Goal: Task Accomplishment & Management: Use online tool/utility

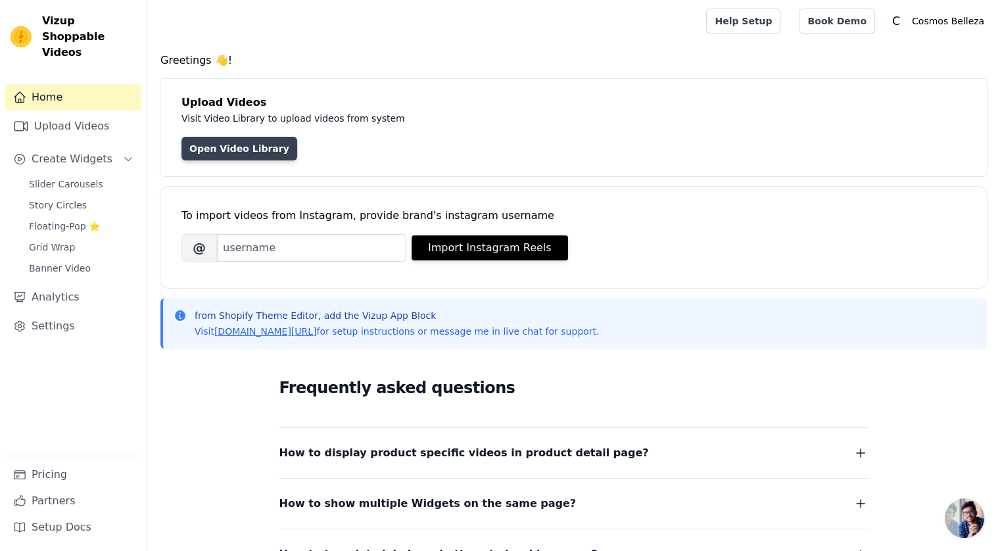
click at [247, 144] on link "Open Video Library" at bounding box center [240, 149] width 116 height 24
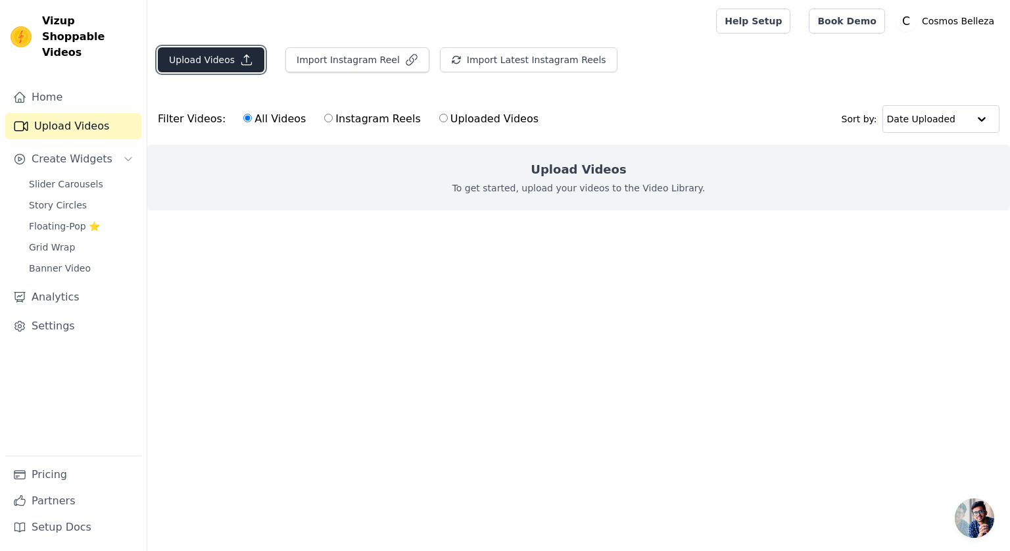
click at [222, 62] on button "Upload Videos" at bounding box center [211, 59] width 107 height 25
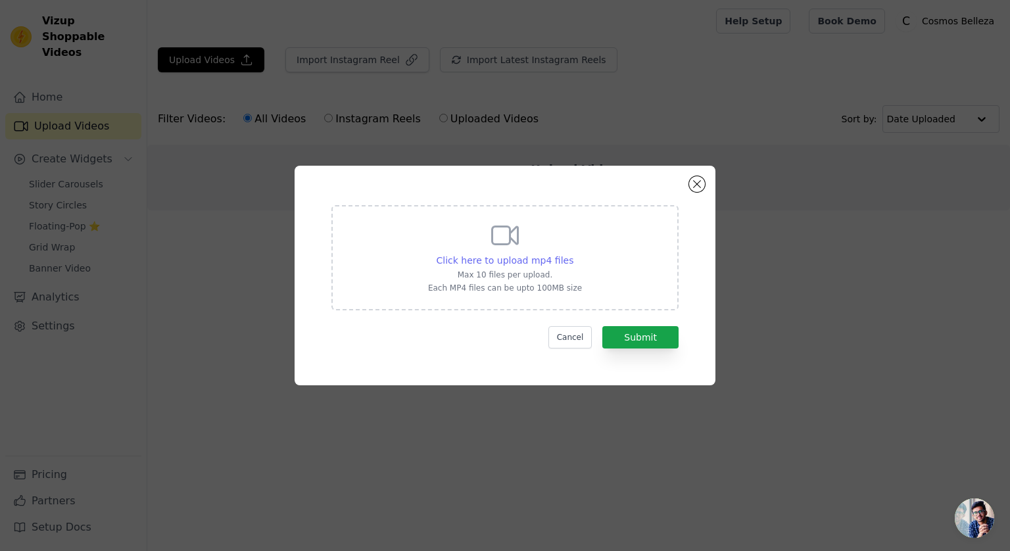
click at [548, 262] on span "Click here to upload mp4 files" at bounding box center [505, 260] width 137 height 11
click at [573, 254] on input "Click here to upload mp4 files Max 10 files per upload. Each MP4 files can be u…" at bounding box center [573, 253] width 1 height 1
click at [487, 253] on div "Click here to upload mp4 files Max 10 files per upload. Each MP4 files can be u…" at bounding box center [505, 257] width 154 height 74
click at [573, 253] on input "Click here to upload mp4 files Max 10 files per upload. Each MP4 files can be u…" at bounding box center [573, 253] width 1 height 1
click at [491, 258] on span "Click here to upload mp4 files" at bounding box center [505, 260] width 137 height 11
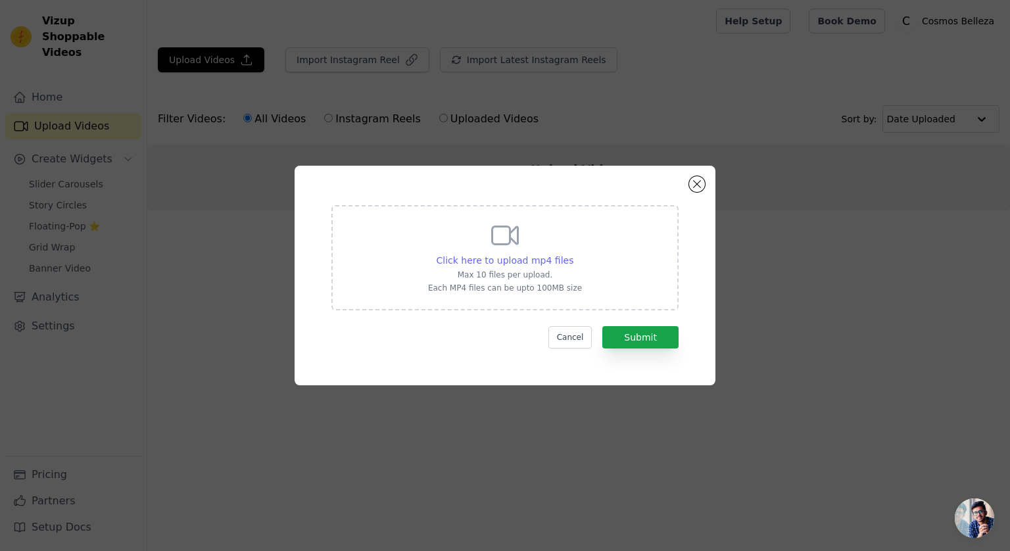
click at [573, 254] on input "Click here to upload mp4 files Max 10 files per upload. Each MP4 files can be u…" at bounding box center [573, 253] width 1 height 1
click at [487, 261] on span "Click here to upload mp4 files" at bounding box center [505, 260] width 137 height 11
click at [573, 254] on input "Click here to upload mp4 files Max 10 files per upload. Each MP4 files can be u…" at bounding box center [573, 253] width 1 height 1
type input "C:\fakepath\Video Familia Lira.mp4"
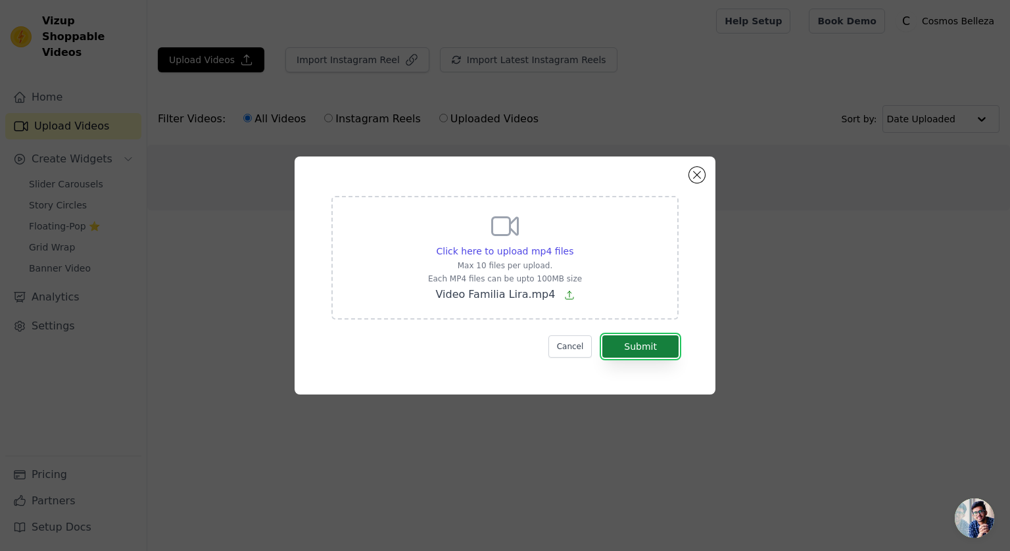
click at [654, 343] on button "Submit" at bounding box center [640, 346] width 76 height 22
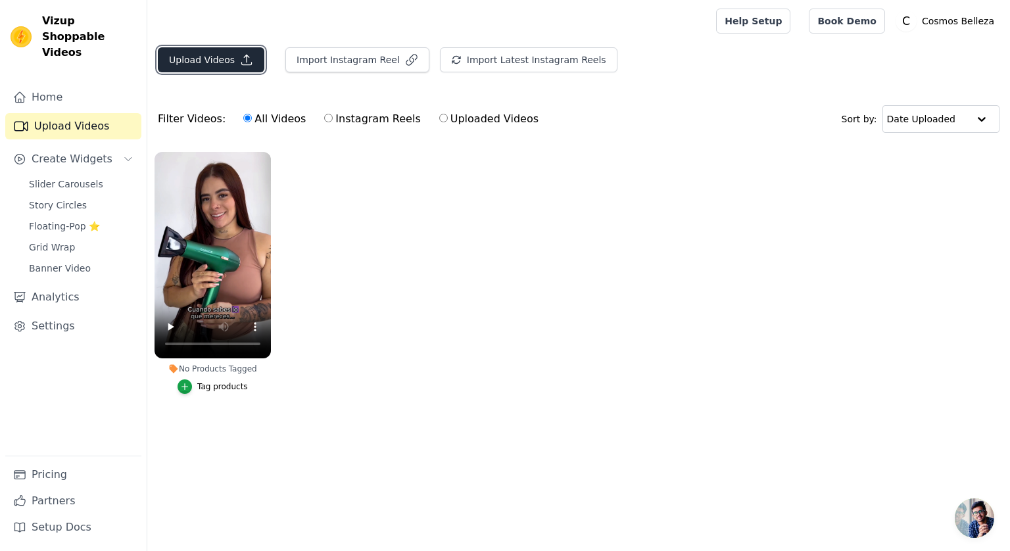
click at [232, 56] on button "Upload Videos" at bounding box center [211, 59] width 107 height 25
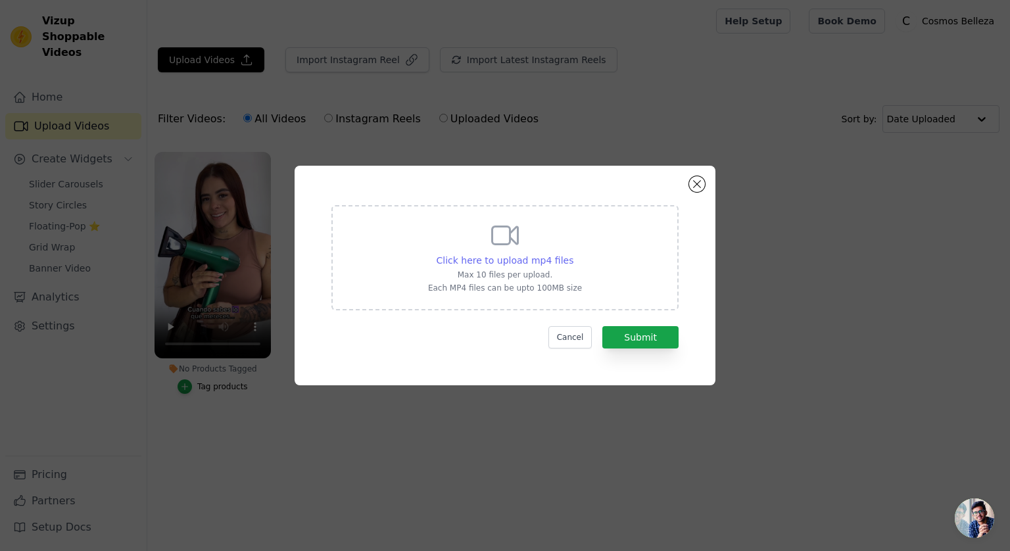
click at [506, 260] on span "Click here to upload mp4 files" at bounding box center [505, 260] width 137 height 11
click at [573, 254] on input "Click here to upload mp4 files Max 10 files per upload. Each MP4 files can be u…" at bounding box center [573, 253] width 1 height 1
type input "C:\fakepath\18 Meses Garantía.mp4"
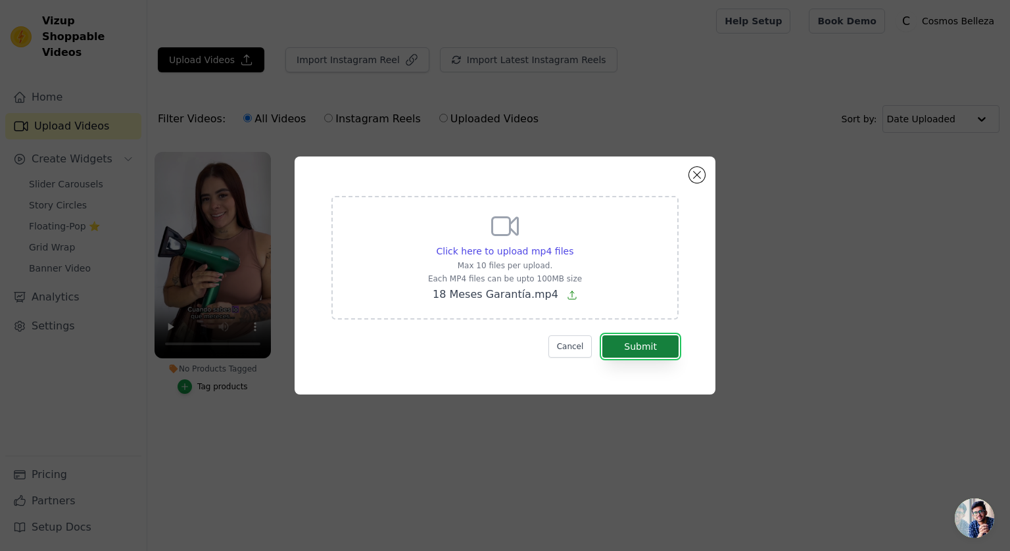
click at [651, 350] on button "Submit" at bounding box center [640, 346] width 76 height 22
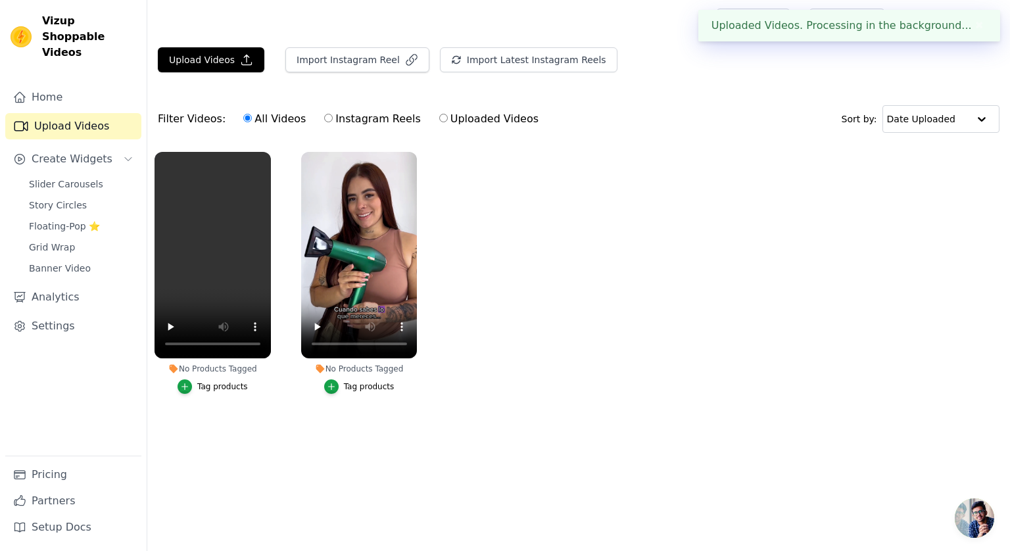
click at [363, 391] on div "Tag products" at bounding box center [369, 386] width 51 height 11
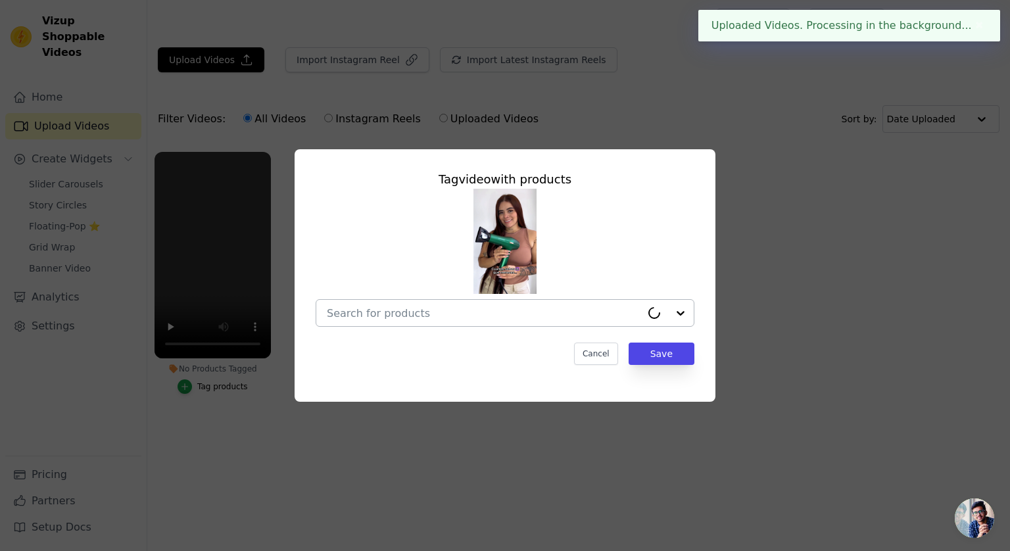
click at [391, 312] on input "No Products Tagged Tag video with products Cancel Save Tag products" at bounding box center [484, 313] width 314 height 12
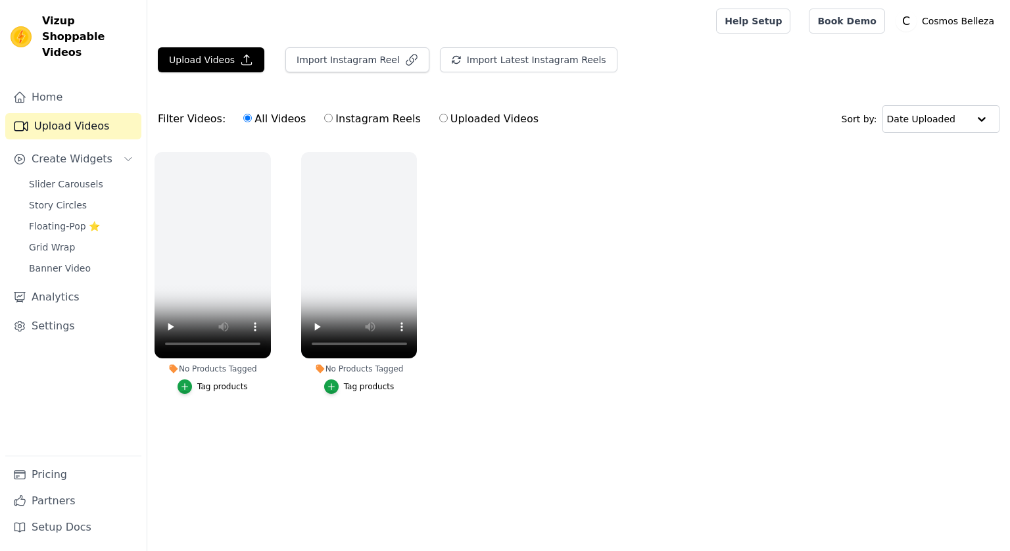
click at [378, 393] on button "Tag products" at bounding box center [359, 386] width 70 height 14
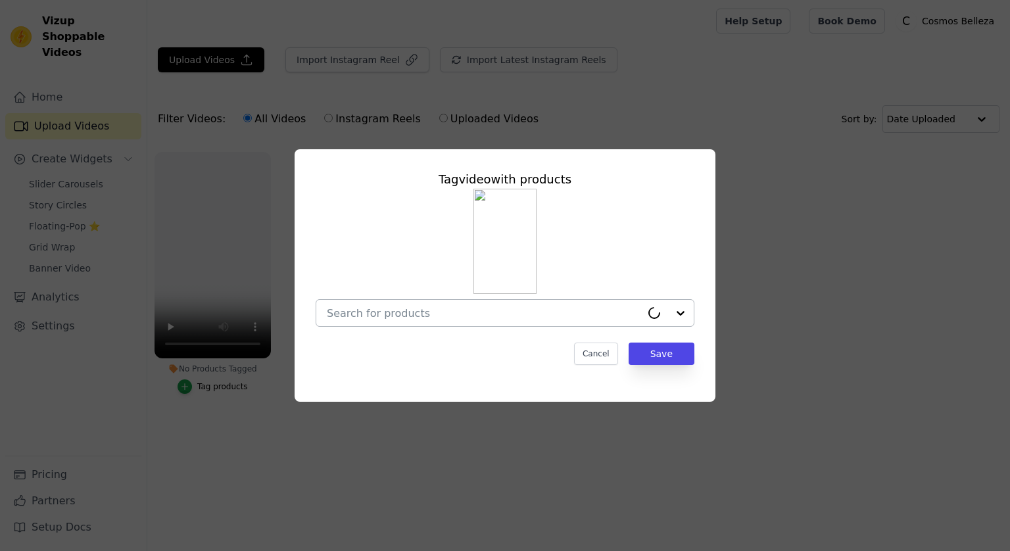
click at [437, 316] on input "No Products Tagged Tag video with products Cancel Save Tag products" at bounding box center [484, 313] width 314 height 12
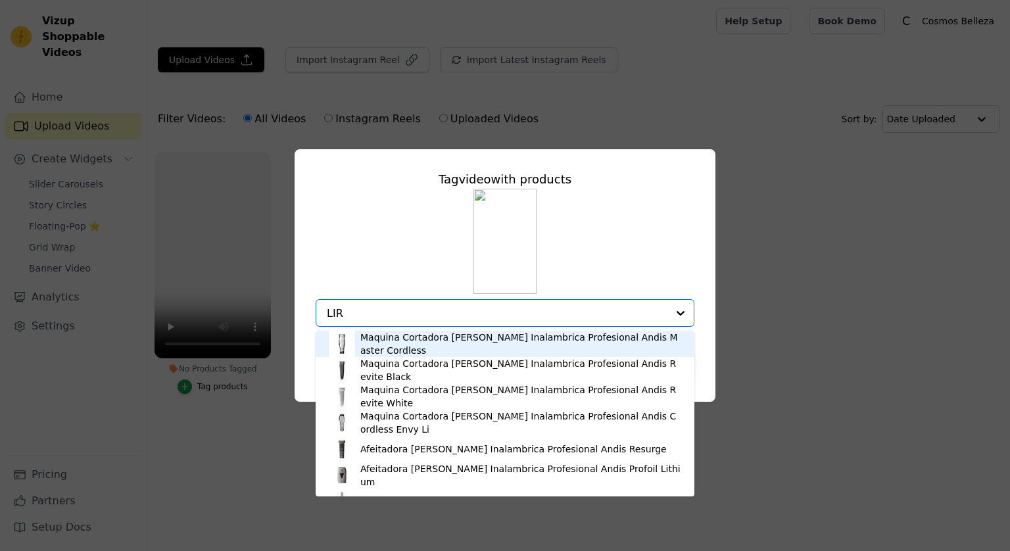
type input "LIRA"
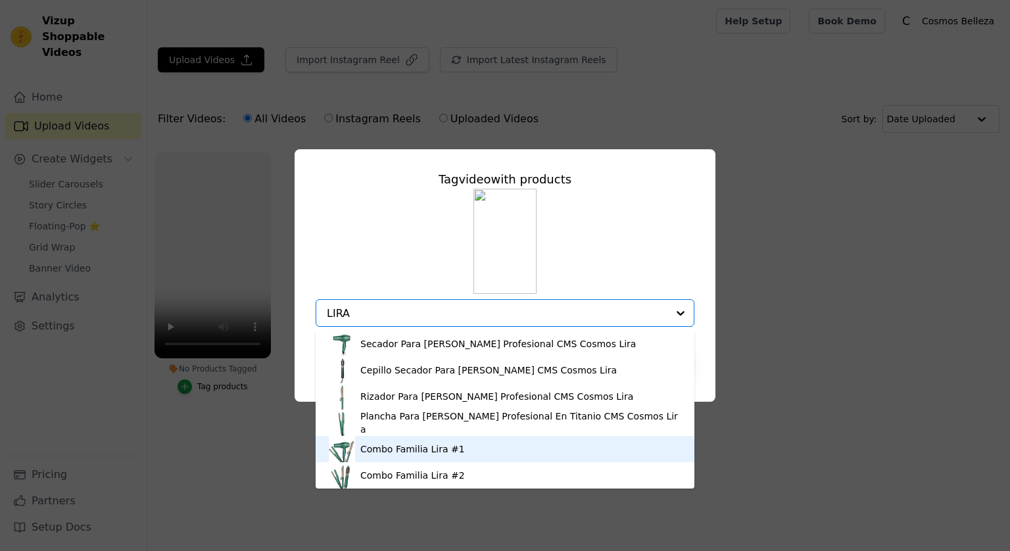
click at [466, 449] on div "Combo Familia Lira #1" at bounding box center [505, 449] width 352 height 26
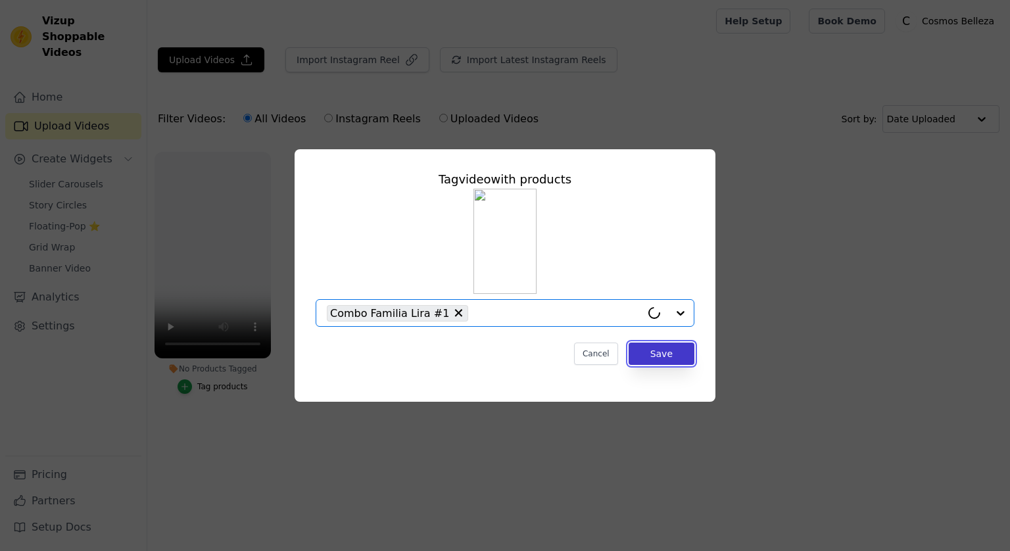
click at [668, 358] on button "Save" at bounding box center [662, 354] width 66 height 22
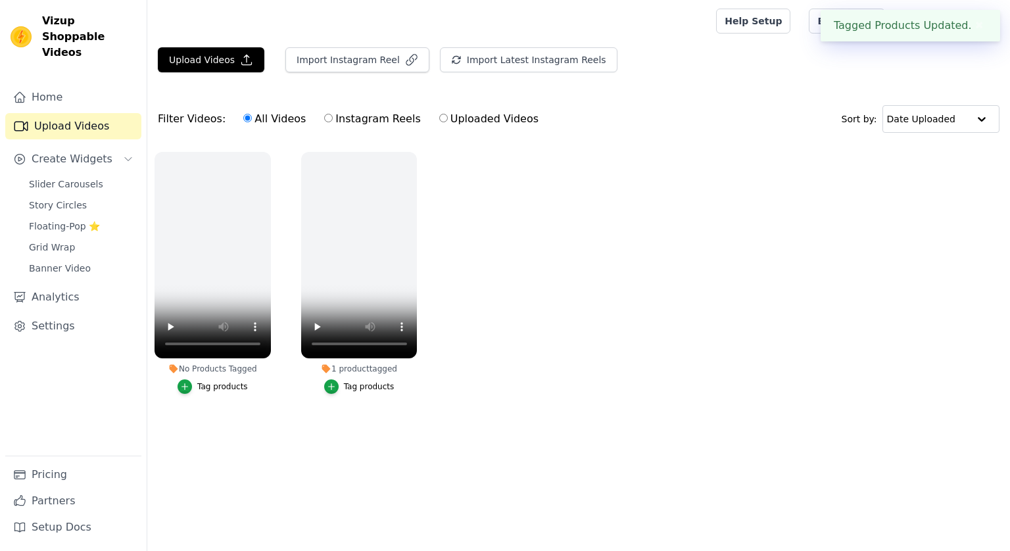
click at [208, 389] on div "Tag products" at bounding box center [222, 386] width 51 height 11
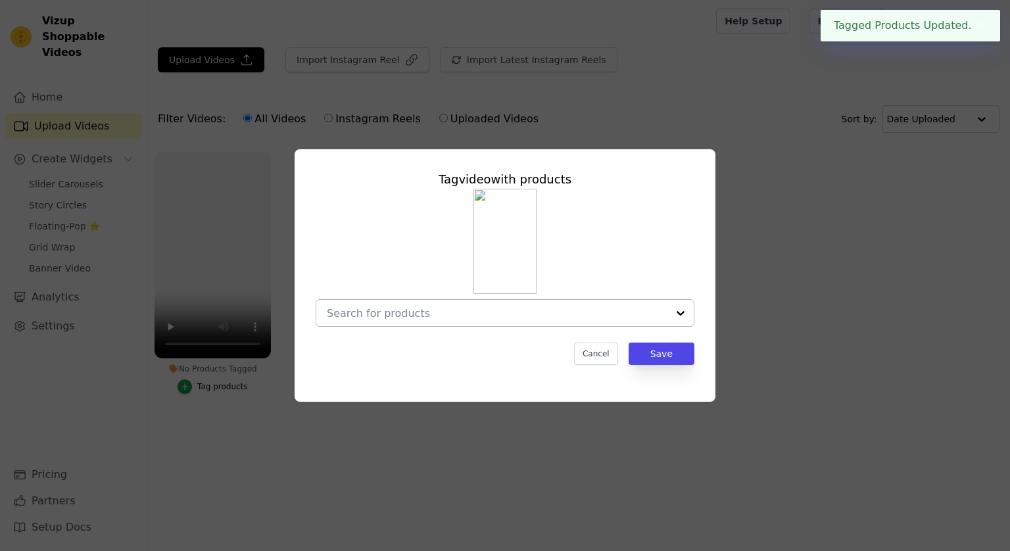
click at [533, 307] on input "No Products Tagged Tag video with products Cancel Save Tag products" at bounding box center [497, 313] width 341 height 12
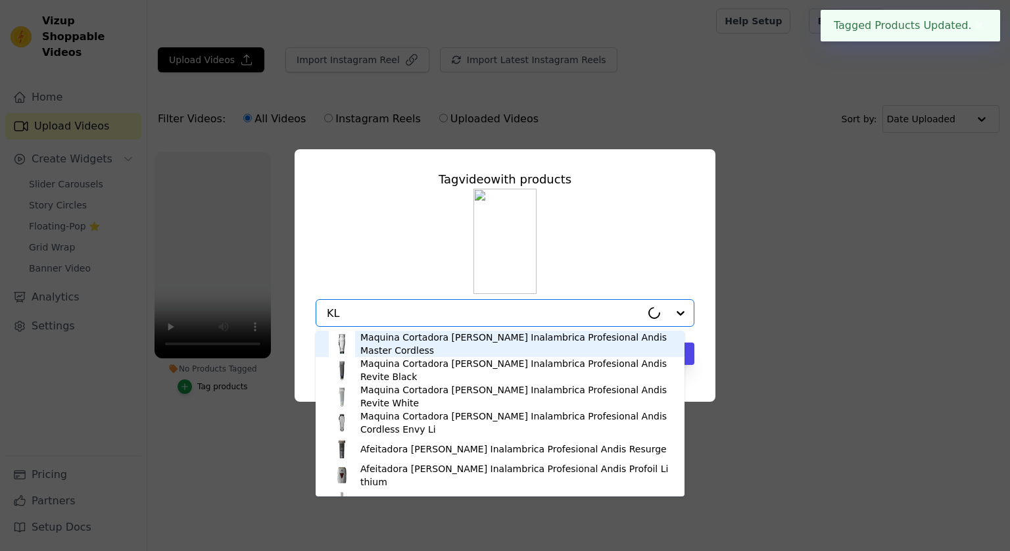
type input "K"
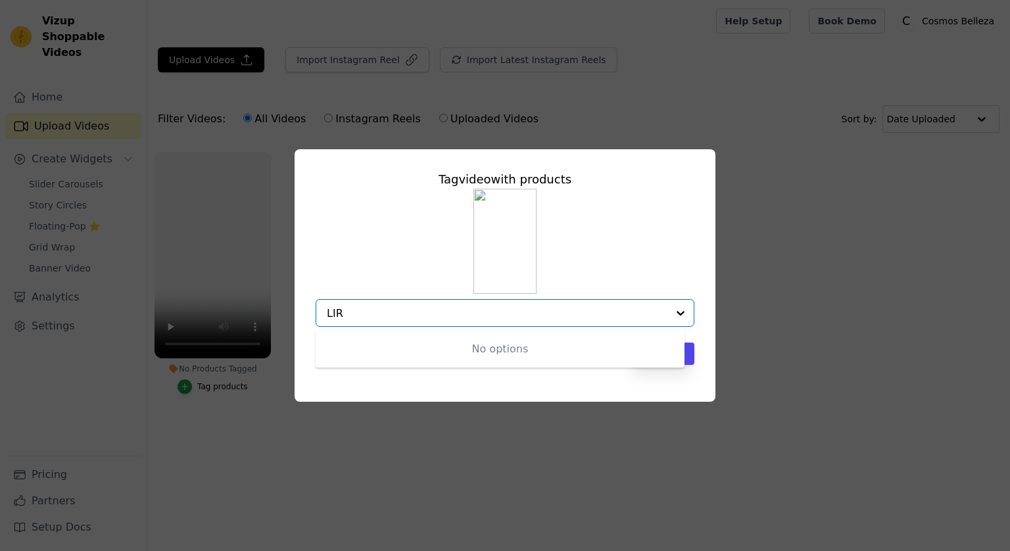
type input "LIRA"
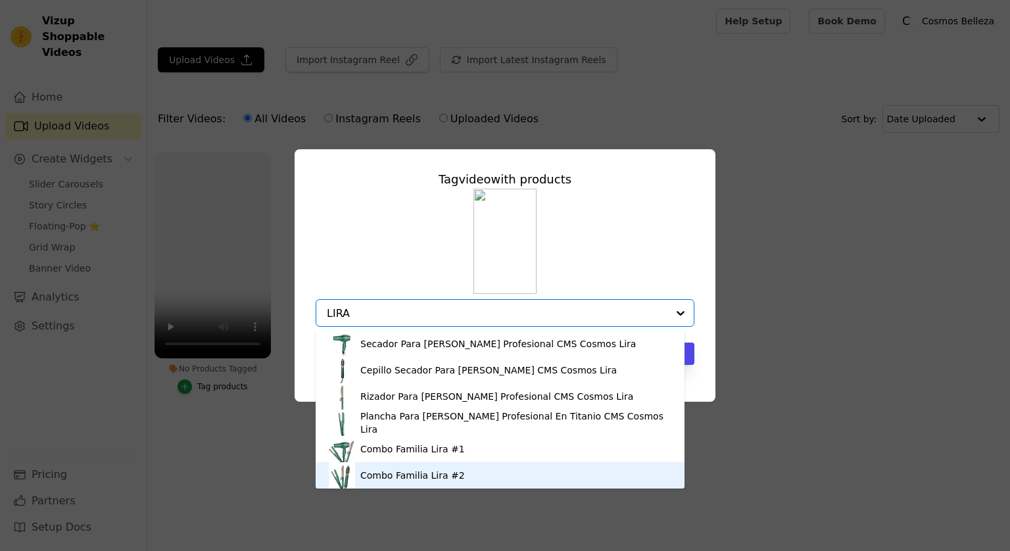
click at [476, 469] on div "Combo Familia Lira #2" at bounding box center [500, 475] width 343 height 26
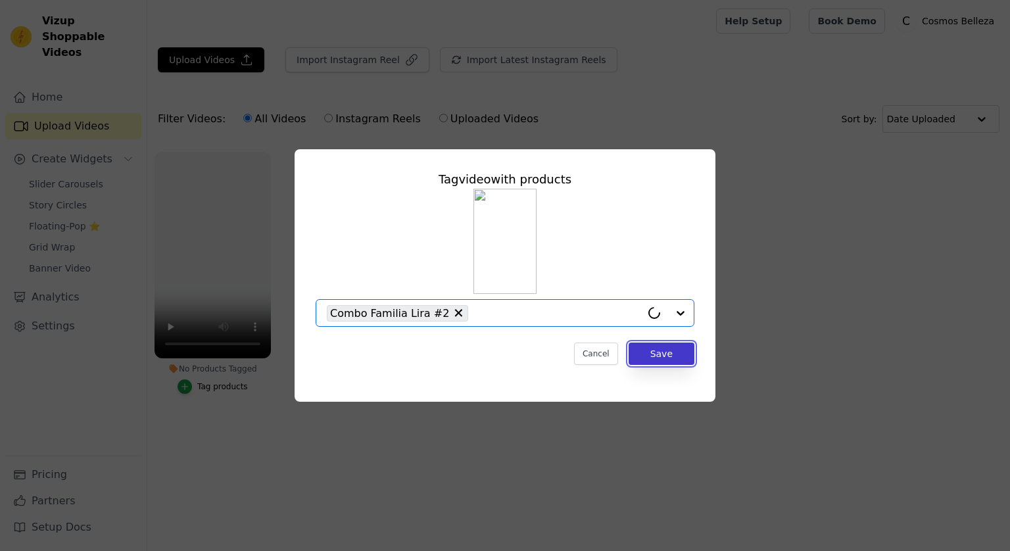
click at [659, 346] on button "Save" at bounding box center [662, 354] width 66 height 22
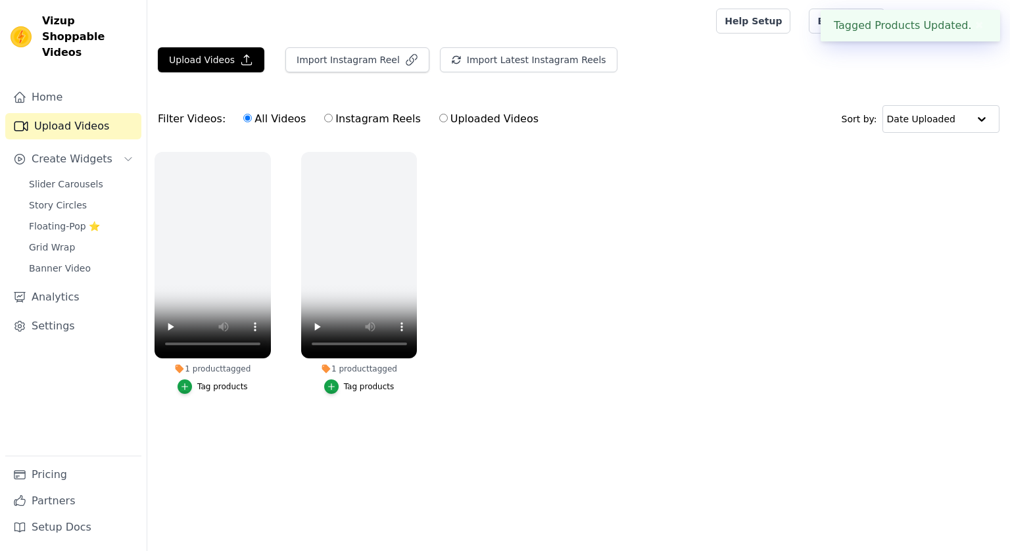
click at [280, 459] on html "Tagged Products Updated. ✖ Vizup Shoppable Videos Home Upload Videos Create Wid…" at bounding box center [505, 229] width 1010 height 459
click at [529, 293] on ul "1 product tagged Tag products 1 product tagged Tag products" at bounding box center [578, 286] width 863 height 283
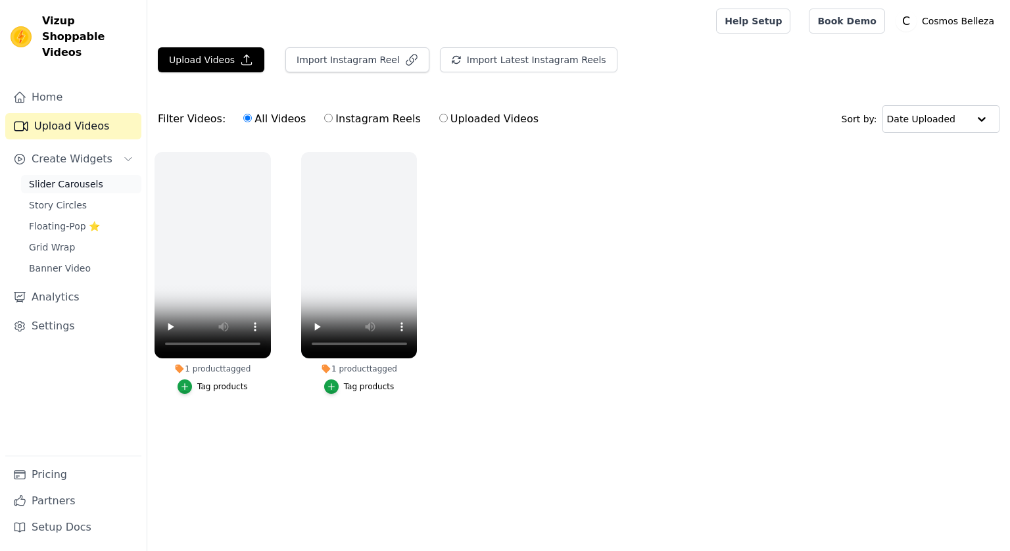
click at [82, 178] on span "Slider Carousels" at bounding box center [66, 184] width 74 height 13
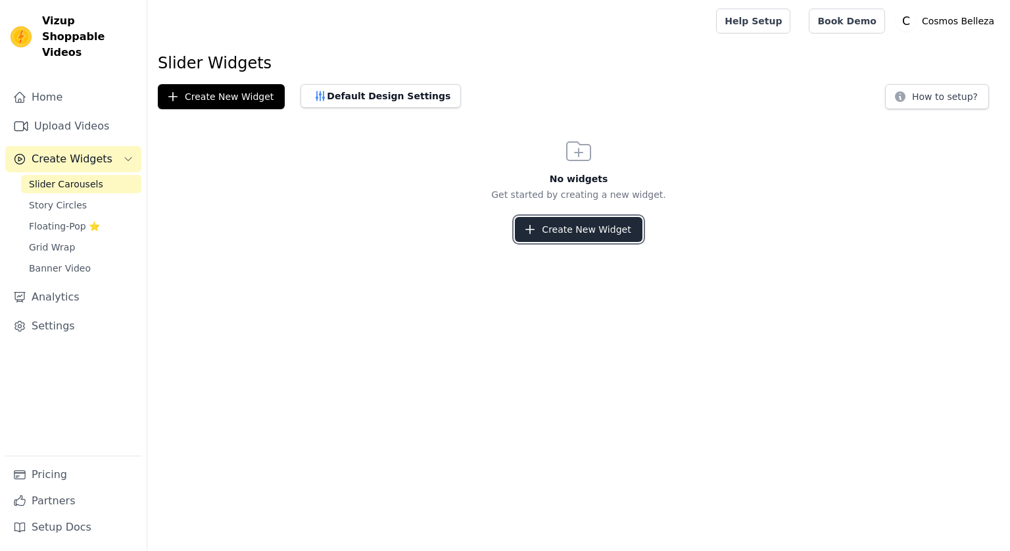
click at [570, 234] on button "Create New Widget" at bounding box center [578, 229] width 127 height 25
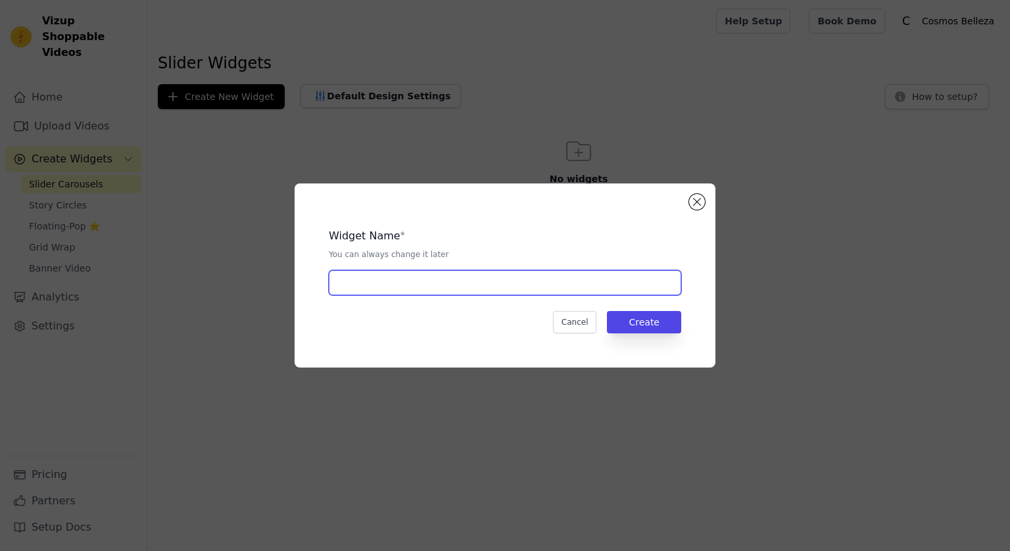
click at [564, 289] on input "text" at bounding box center [505, 282] width 352 height 25
type input "l"
type input "Lira"
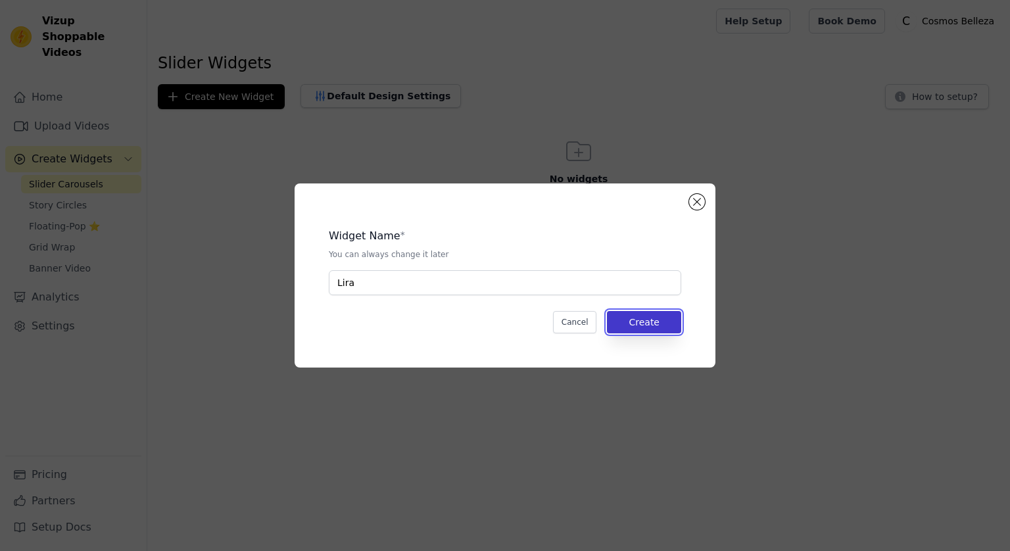
click at [633, 326] on button "Create" at bounding box center [644, 322] width 74 height 22
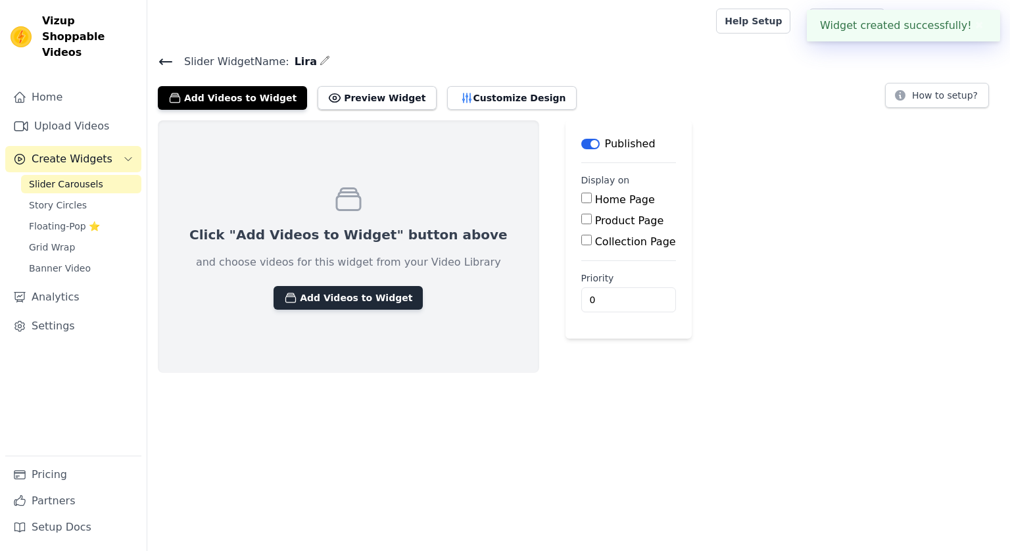
click at [326, 297] on button "Add Videos to Widget" at bounding box center [348, 298] width 149 height 24
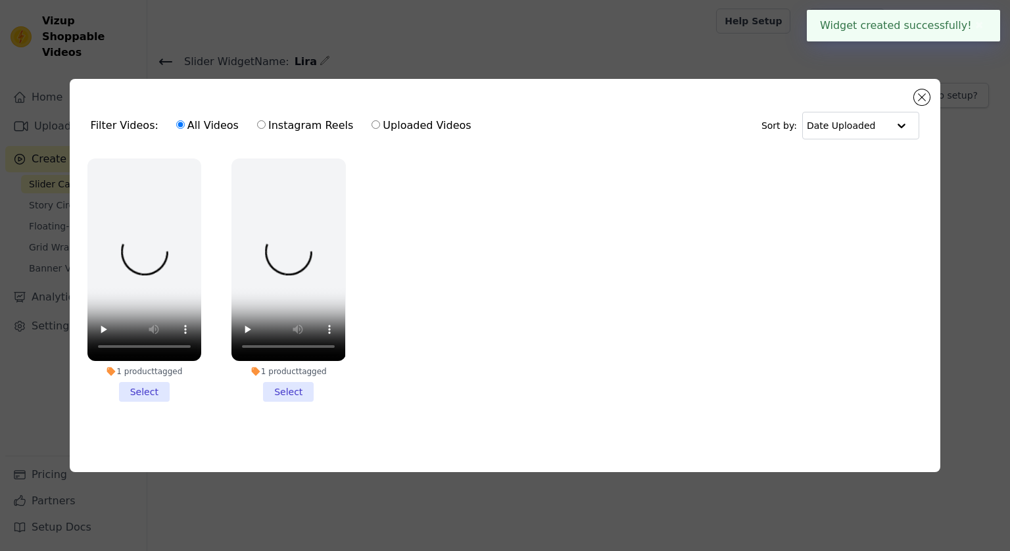
click at [151, 383] on li "1 product tagged Select" at bounding box center [144, 279] width 114 height 243
click at [0, 0] on input "1 product tagged Select" at bounding box center [0, 0] width 0 height 0
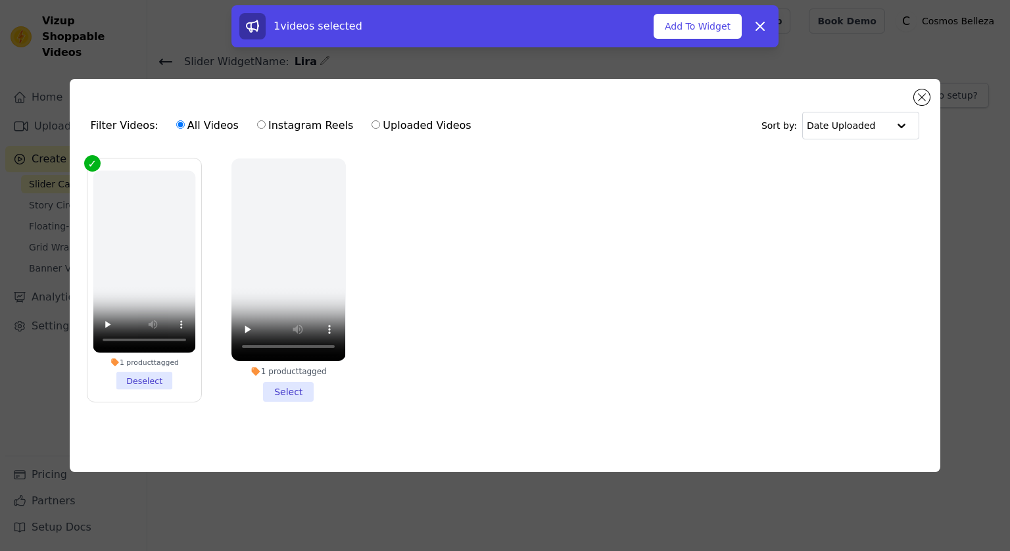
click at [276, 387] on li "1 product tagged Select" at bounding box center [288, 279] width 114 height 243
click at [0, 0] on input "1 product tagged Select" at bounding box center [0, 0] width 0 height 0
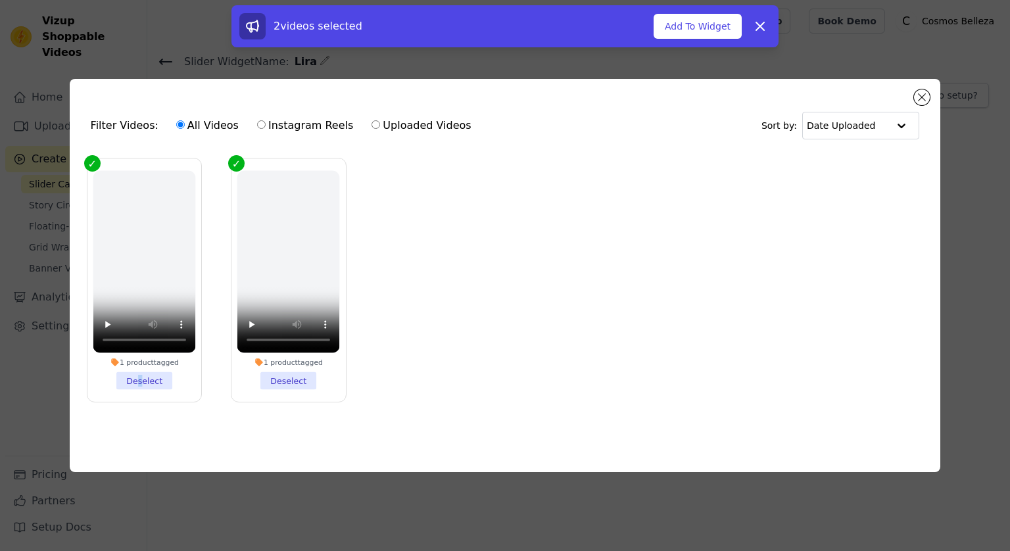
click at [141, 375] on li "1 product tagged Deselect" at bounding box center [144, 279] width 103 height 219
click at [148, 378] on li "1 product tagged Deselect" at bounding box center [144, 279] width 103 height 219
click at [160, 394] on label "1 product tagged Deselect" at bounding box center [144, 280] width 115 height 245
click at [0, 0] on input "1 product tagged Deselect" at bounding box center [0, 0] width 0 height 0
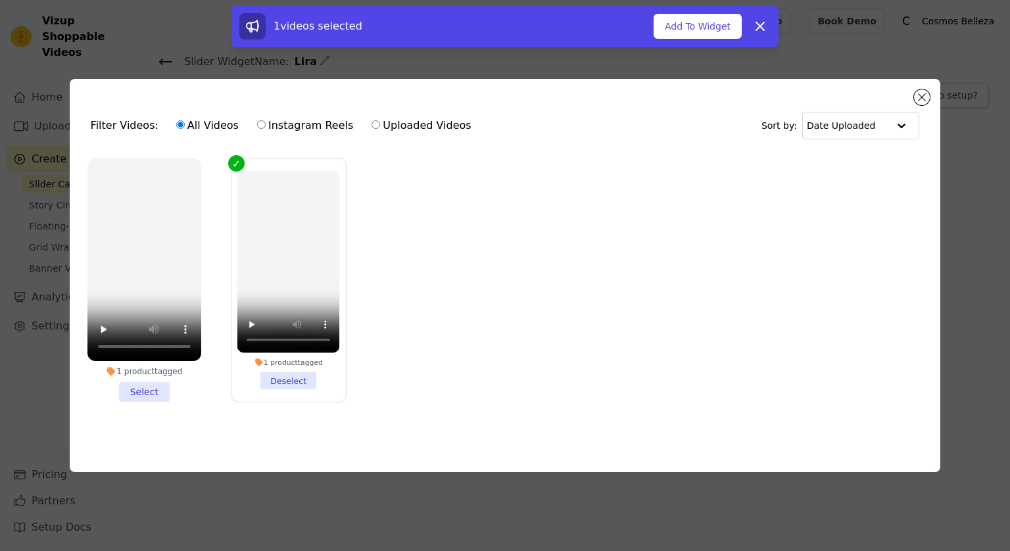
click at [163, 389] on li "1 product tagged Select" at bounding box center [144, 279] width 114 height 243
click at [0, 0] on input "1 product tagged Select" at bounding box center [0, 0] width 0 height 0
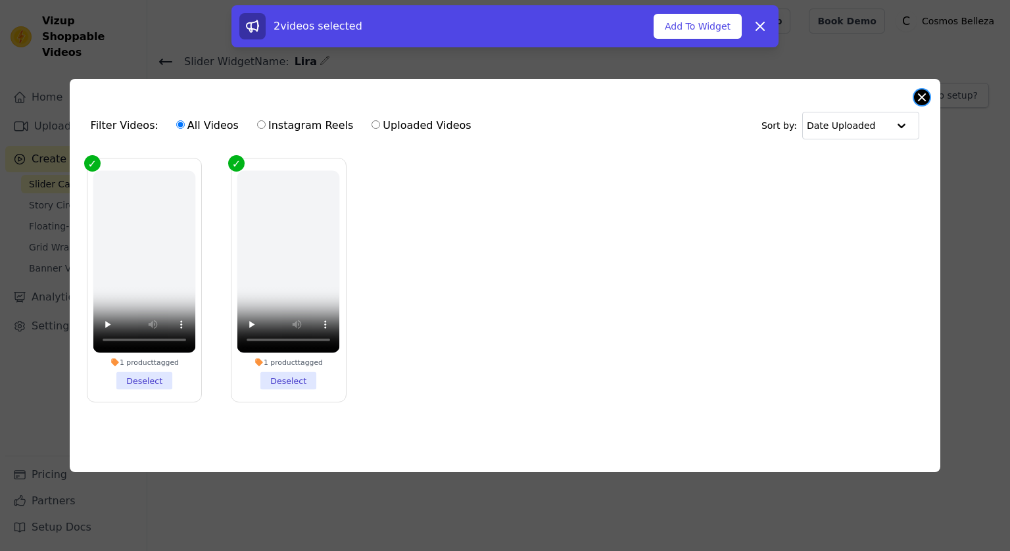
click at [921, 97] on button "Close modal" at bounding box center [922, 97] width 16 height 16
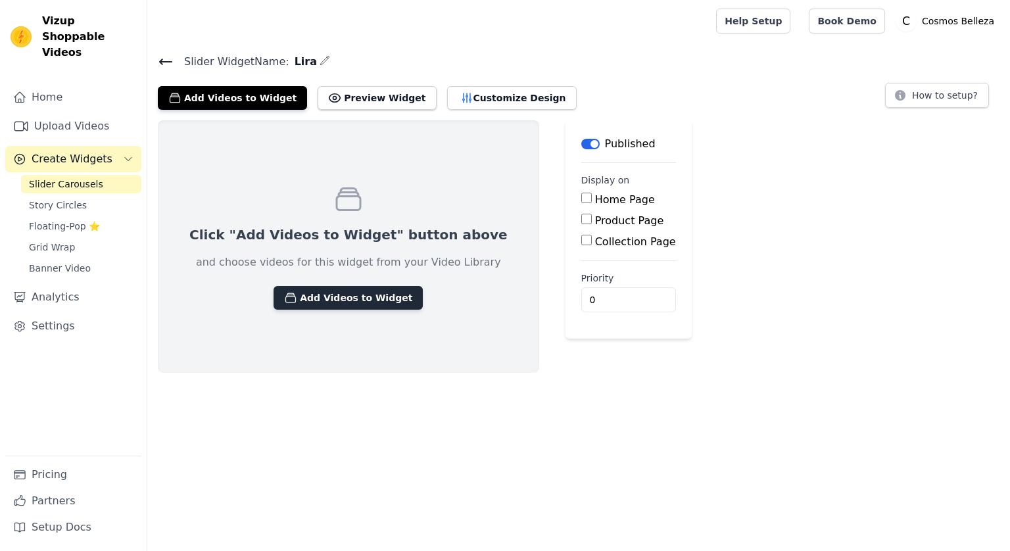
click at [310, 287] on button "Add Videos to Widget" at bounding box center [348, 298] width 149 height 24
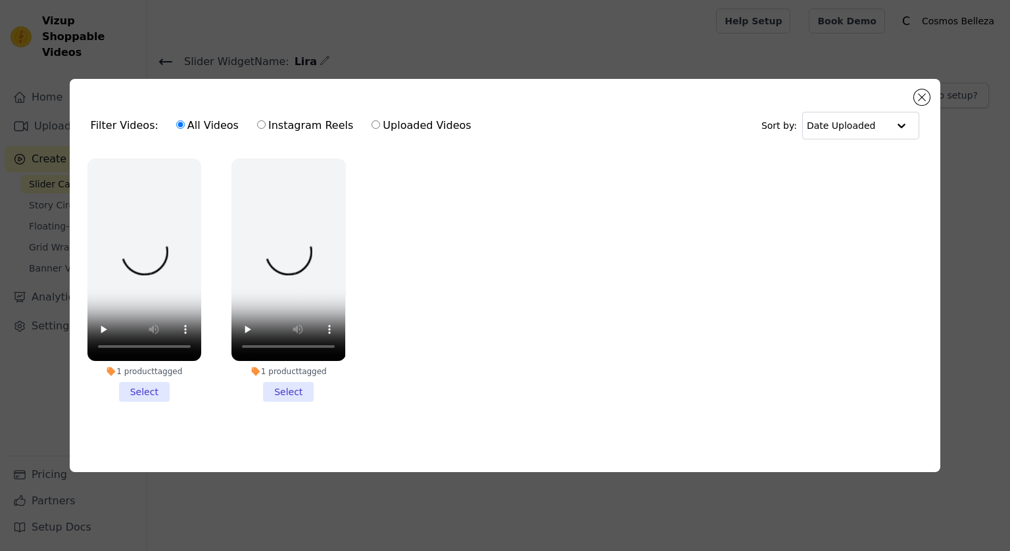
click at [295, 394] on li "1 product tagged Select" at bounding box center [288, 279] width 114 height 243
click at [0, 0] on input "1 product tagged Select" at bounding box center [0, 0] width 0 height 0
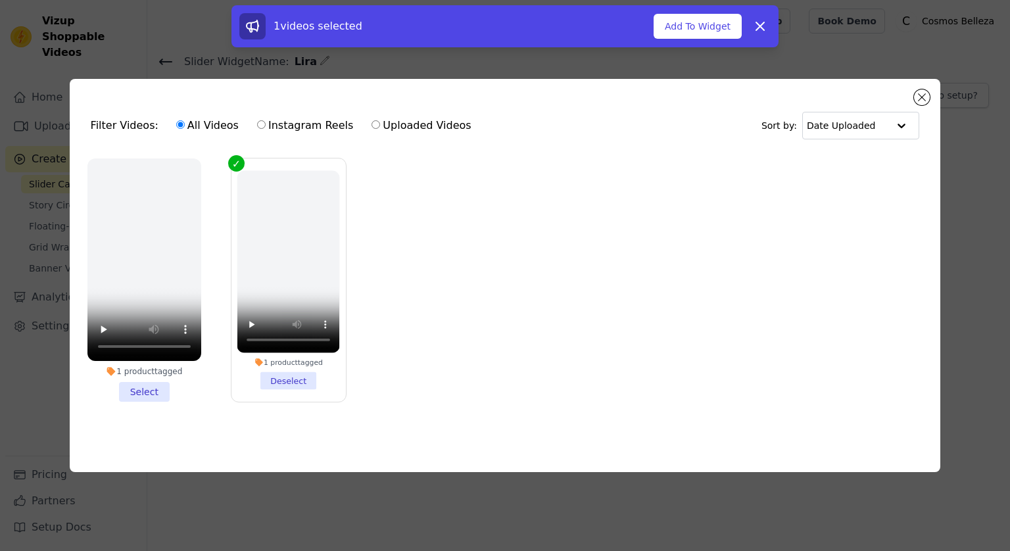
click at [154, 393] on li "1 product tagged Select" at bounding box center [144, 279] width 114 height 243
click at [0, 0] on input "1 product tagged Select" at bounding box center [0, 0] width 0 height 0
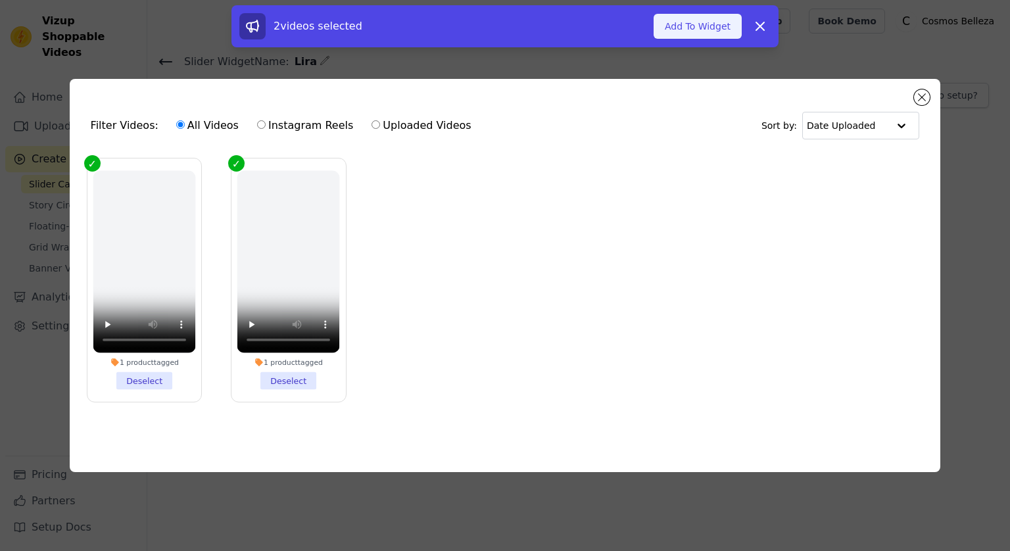
click at [683, 26] on button "Add To Widget" at bounding box center [698, 26] width 88 height 25
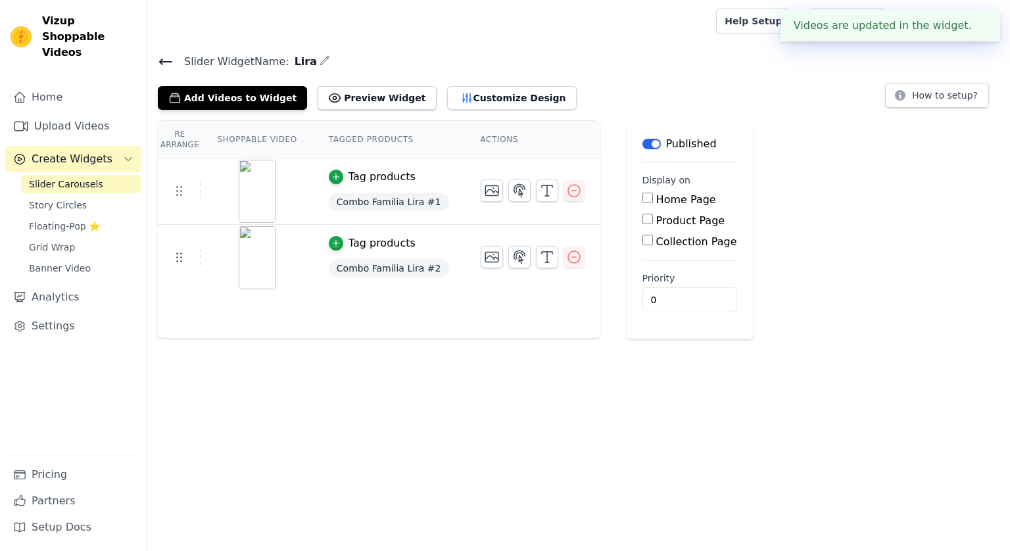
click at [642, 239] on input "Collection Page" at bounding box center [647, 240] width 11 height 11
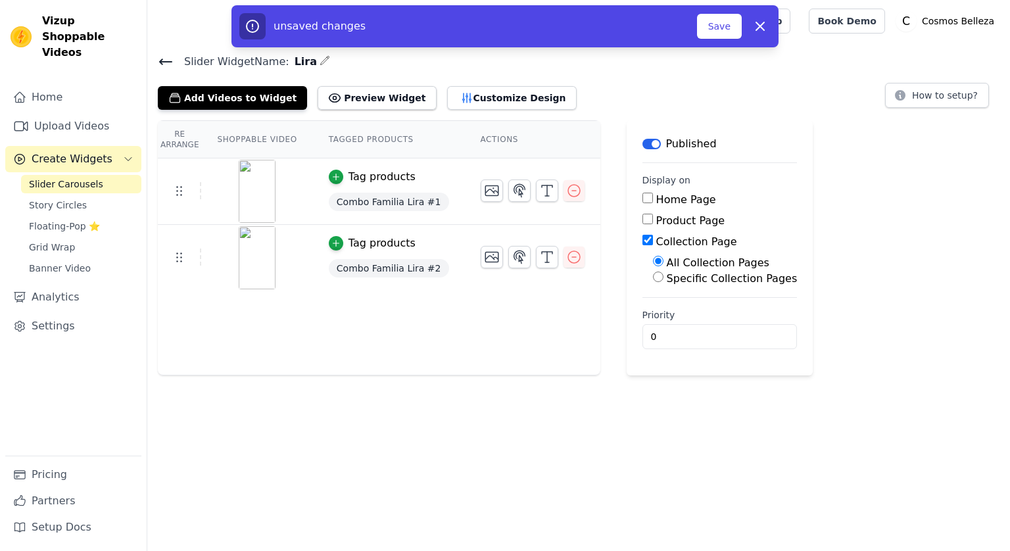
click at [642, 239] on input "Collection Page" at bounding box center [647, 240] width 11 height 11
checkbox input "false"
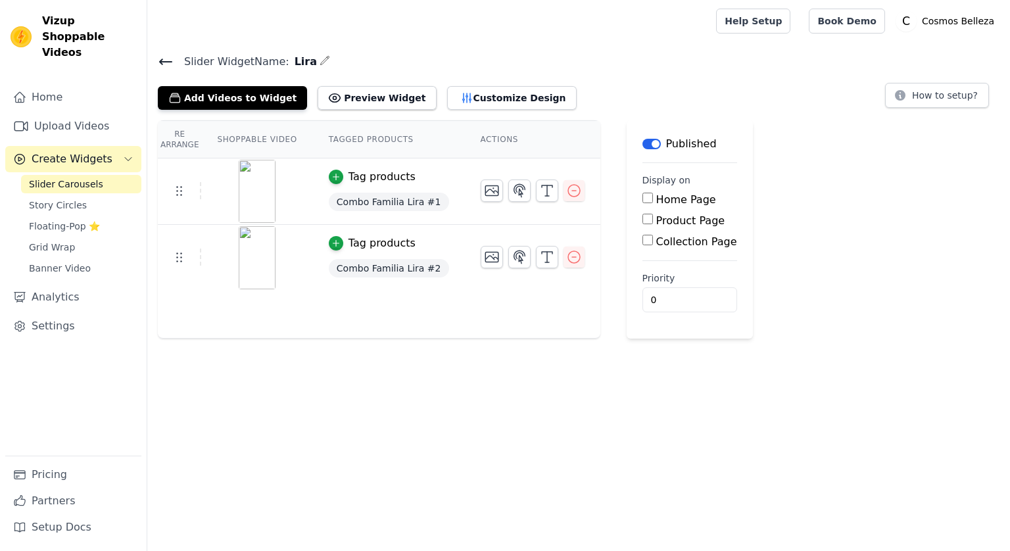
click at [642, 222] on input "Product Page" at bounding box center [647, 219] width 11 height 11
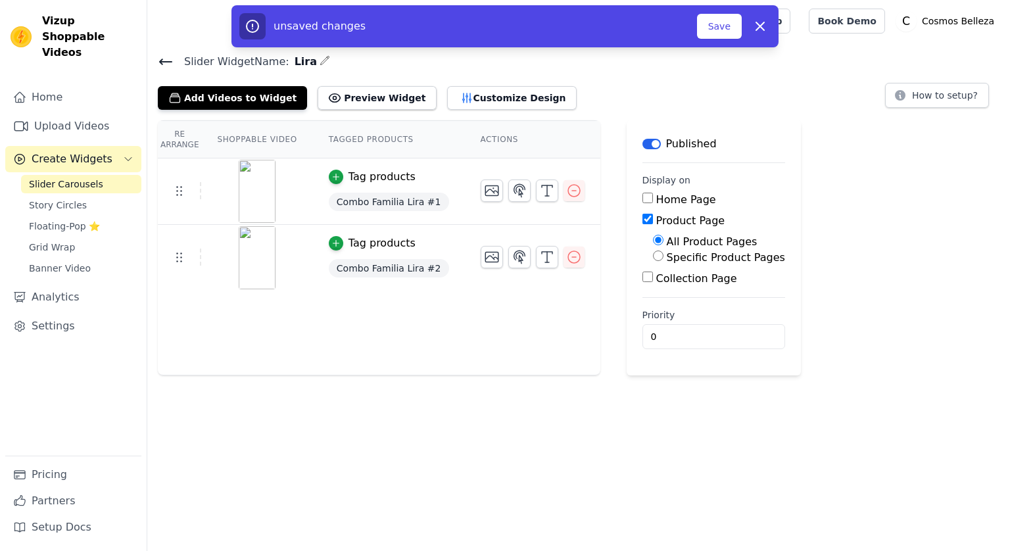
click at [642, 222] on input "Product Page" at bounding box center [647, 219] width 11 height 11
checkbox input "false"
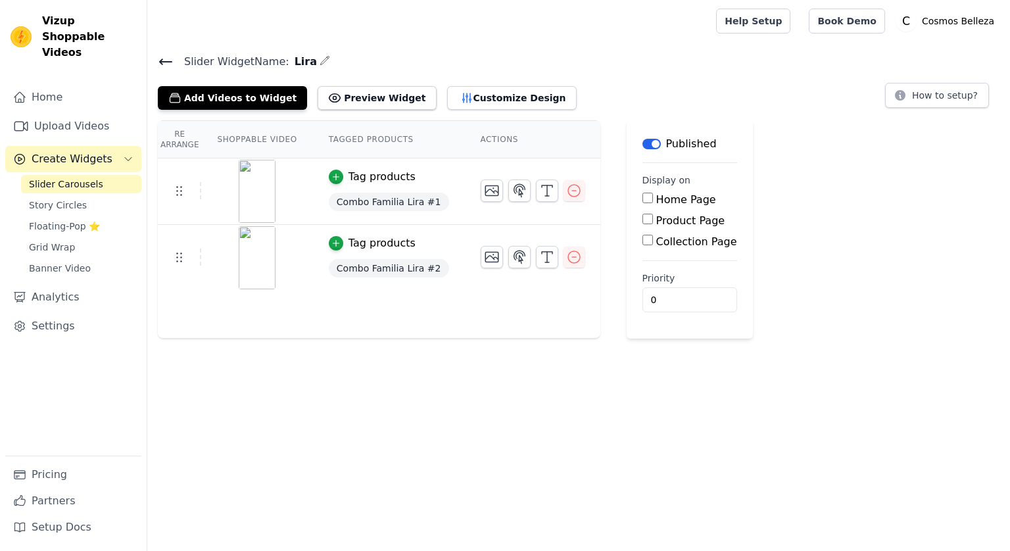
click at [762, 246] on div "Re Arrange Shoppable Video Tagged Products Actions Tag products Combo Familia L…" at bounding box center [578, 229] width 863 height 218
click at [678, 242] on label "Collection Page" at bounding box center [696, 241] width 81 height 12
click at [653, 242] on input "Collection Page" at bounding box center [647, 240] width 11 height 11
checkbox input "true"
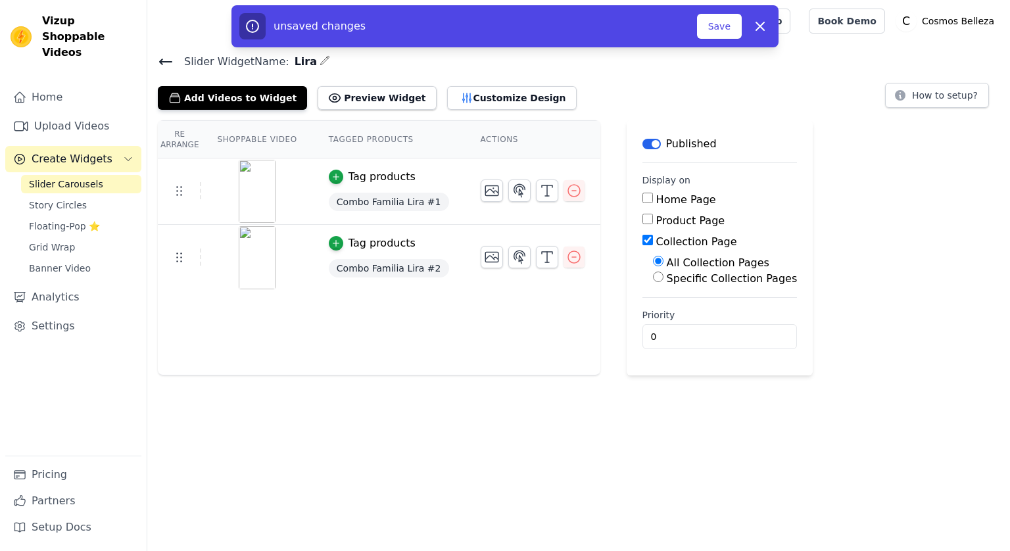
click at [702, 279] on label "Specific Collection Pages" at bounding box center [732, 278] width 131 height 12
click at [664, 279] on input "Specific Collection Pages" at bounding box center [658, 277] width 11 height 11
radio input "true"
click at [704, 302] on button "Select Collection Pages" at bounding box center [715, 308] width 124 height 22
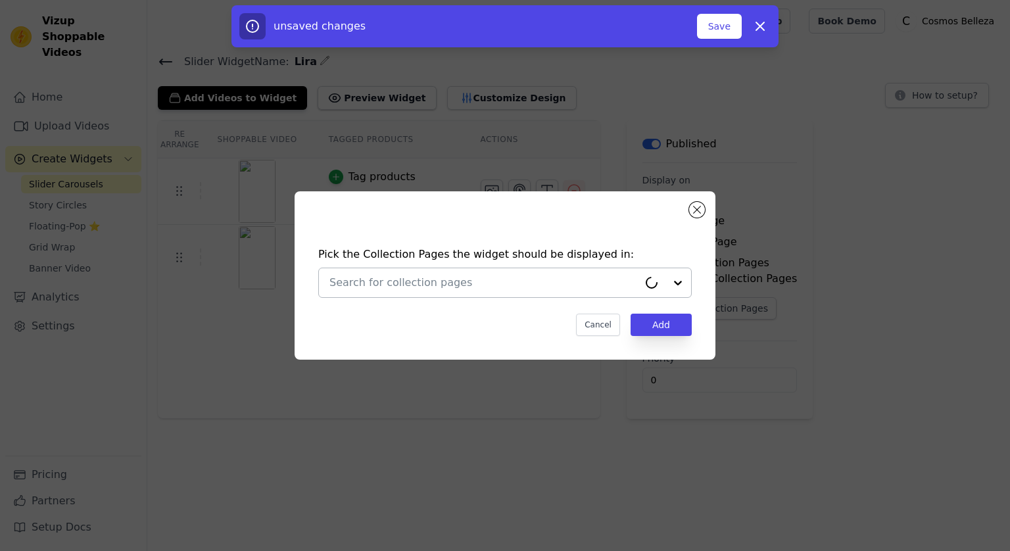
click at [519, 291] on div at bounding box center [483, 282] width 309 height 29
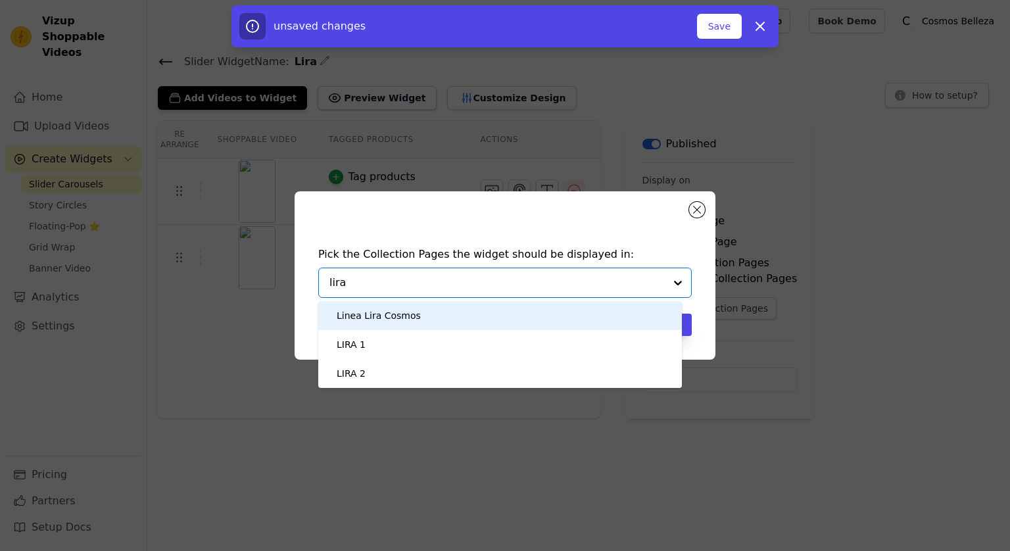
type input "lira"
click at [564, 236] on div "Pick the Collection Pages the widget should be displayed in: Linea Lira Cosmos …" at bounding box center [505, 291] width 400 height 116
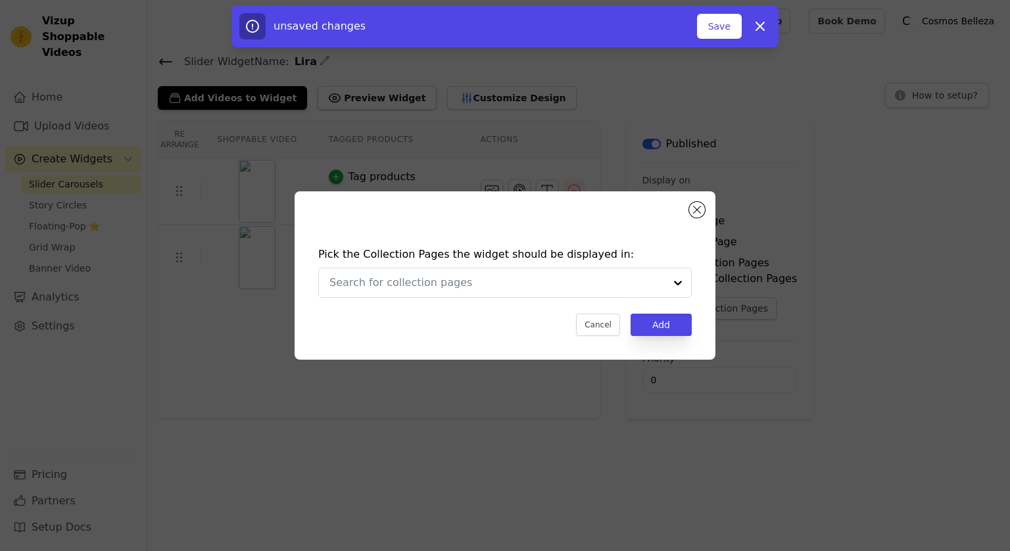
click at [694, 199] on div "Pick the Collection Pages the widget should be displayed in: Cancel Add" at bounding box center [505, 275] width 421 height 168
click at [698, 212] on button "Close modal" at bounding box center [697, 210] width 16 height 16
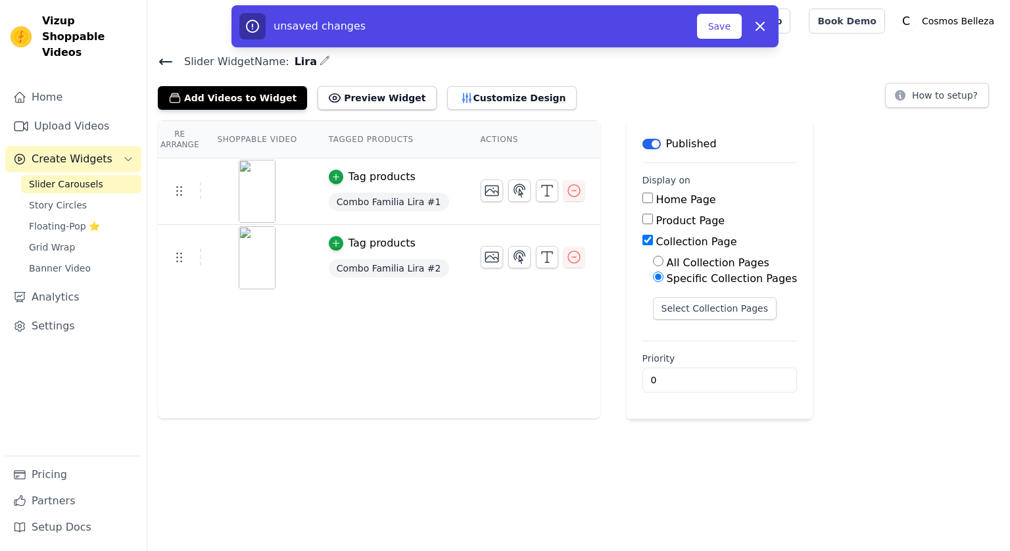
click at [624, 89] on div "Add Videos to Widget Preview Widget Customize Design How to setup?" at bounding box center [579, 95] width 842 height 29
click at [765, 34] on icon "button" at bounding box center [760, 26] width 16 height 16
checkbox input "false"
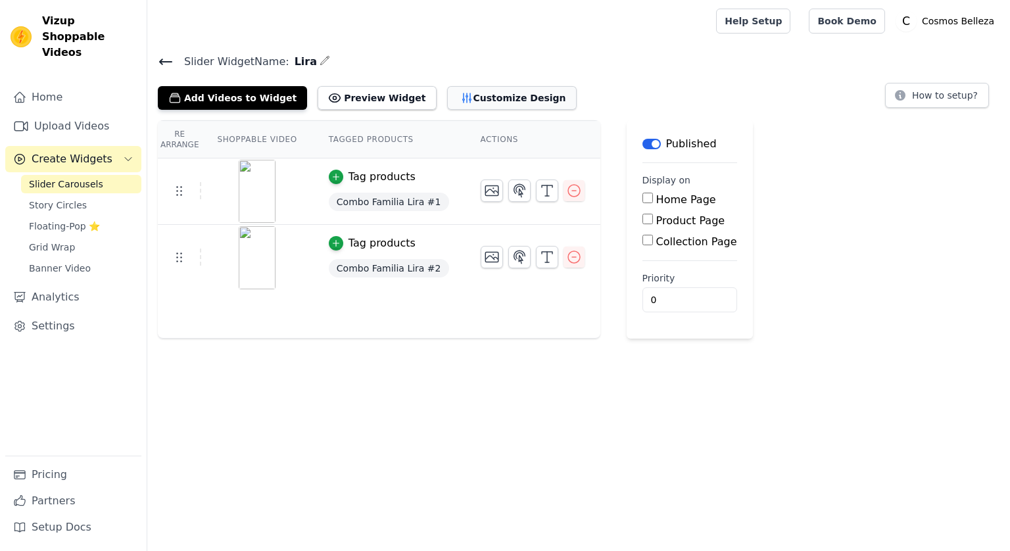
click at [492, 98] on button "Customize Design" at bounding box center [512, 98] width 130 height 24
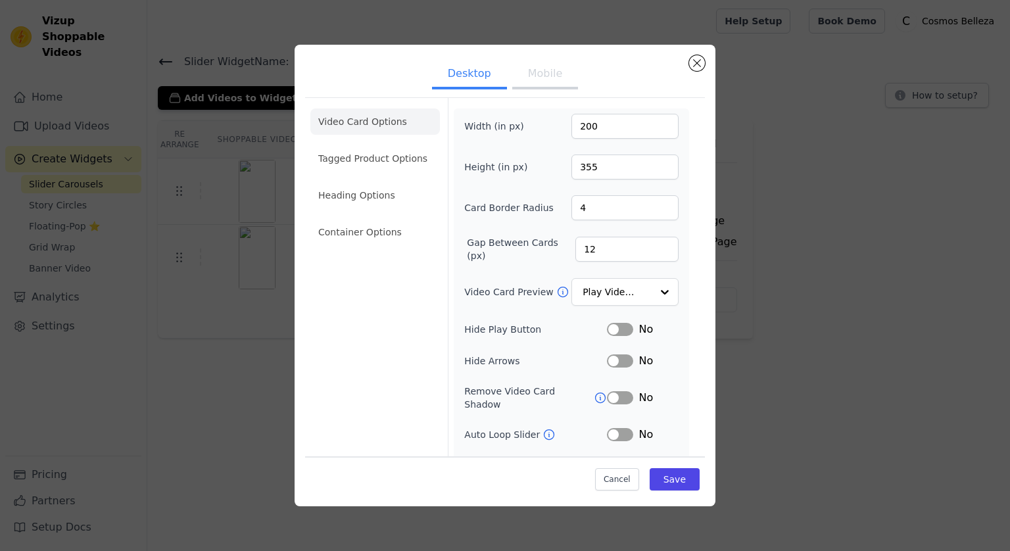
click at [690, 56] on ul "Desktop Mobile" at bounding box center [505, 74] width 400 height 39
click at [704, 62] on button "Close modal" at bounding box center [697, 63] width 16 height 16
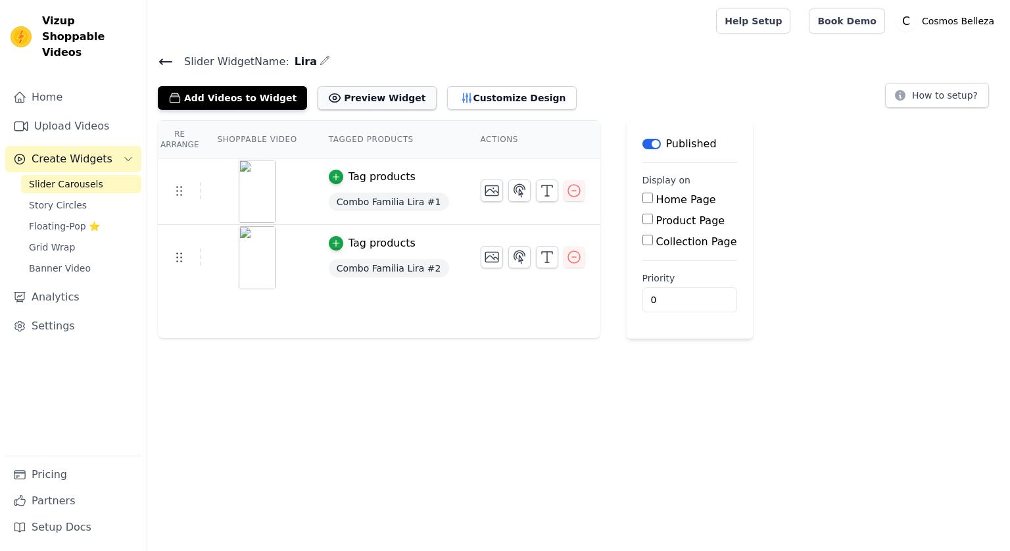
click at [331, 97] on button "Preview Widget" at bounding box center [377, 98] width 118 height 24
click at [642, 201] on input "Home Page" at bounding box center [647, 198] width 11 height 11
checkbox input "false"
click at [642, 219] on input "Product Page" at bounding box center [647, 219] width 11 height 11
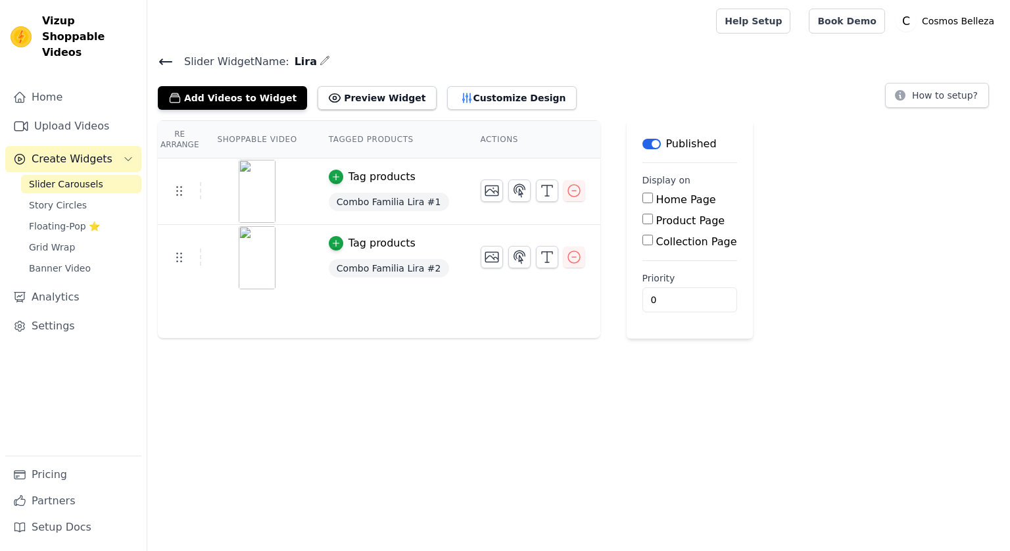
checkbox input "true"
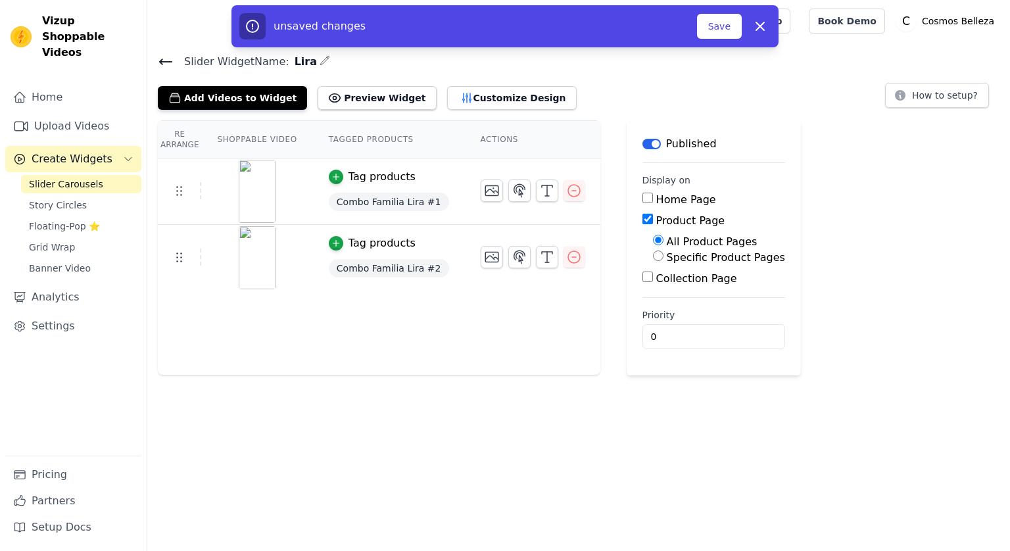
click at [653, 254] on input "Specific Product Pages" at bounding box center [658, 256] width 11 height 11
radio input "true"
click at [662, 289] on button "Select Products" at bounding box center [697, 287] width 88 height 22
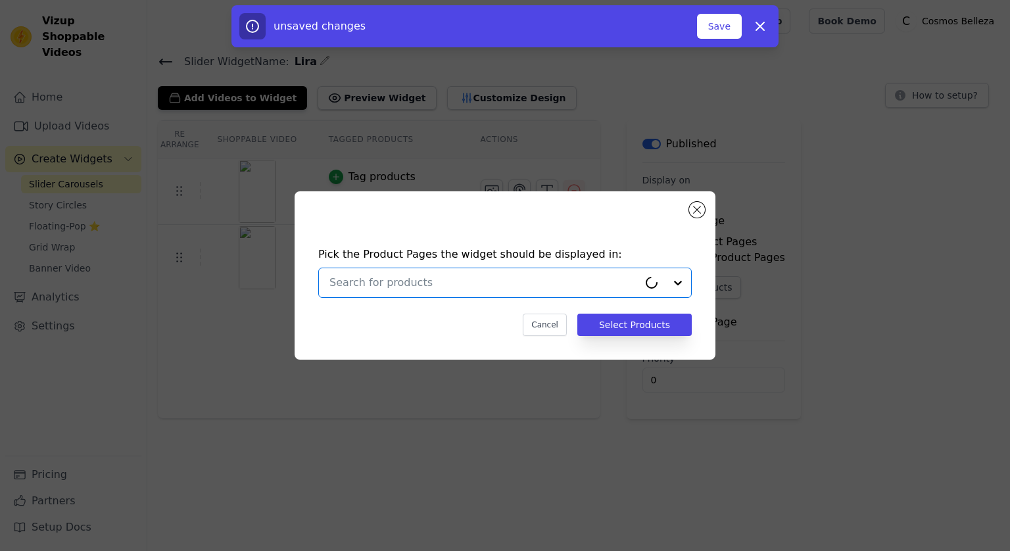
click at [615, 277] on input "text" at bounding box center [483, 283] width 309 height 16
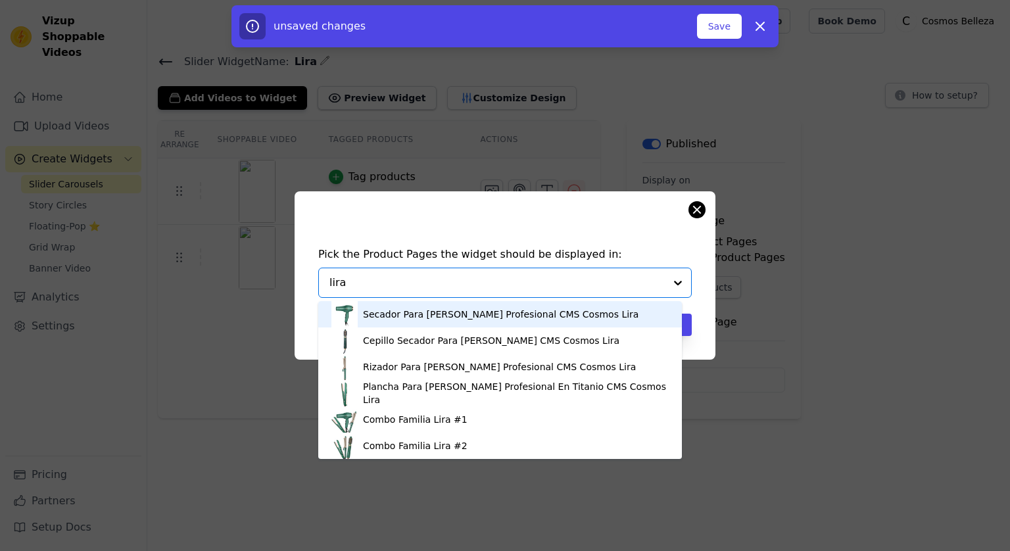
type input "lira"
click at [700, 213] on button "Close modal" at bounding box center [697, 210] width 16 height 16
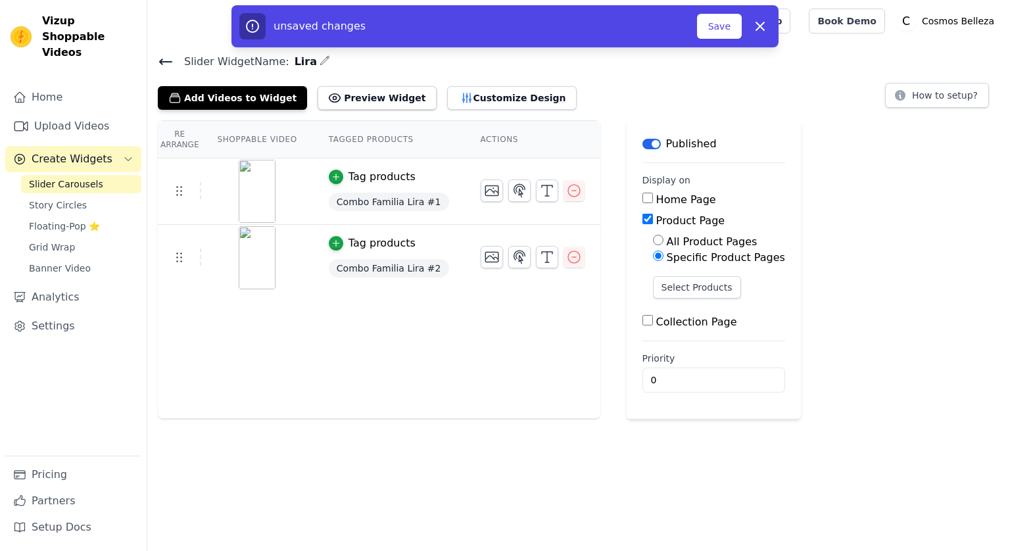
click at [838, 295] on div "Re Arrange Shoppable Video Tagged Products Actions Tag products Combo Familia L…" at bounding box center [578, 269] width 863 height 299
click at [642, 323] on input "Collection Page" at bounding box center [647, 320] width 11 height 11
checkbox input "true"
click at [668, 355] on label "Specific Collection Pages" at bounding box center [732, 358] width 131 height 12
click at [664, 355] on input "Specific Collection Pages" at bounding box center [658, 357] width 11 height 11
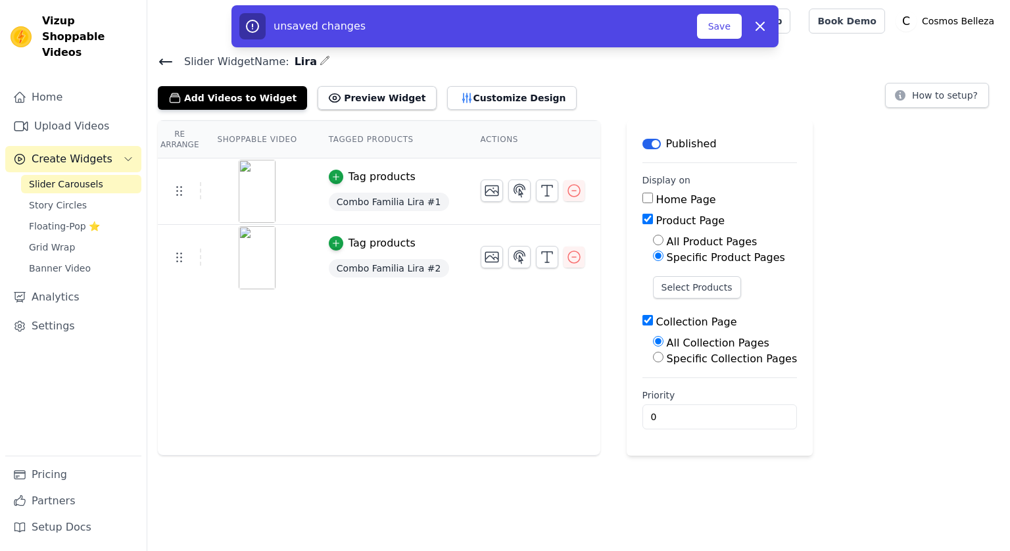
radio input "true"
click at [700, 381] on button "Select Collection Pages" at bounding box center [715, 388] width 124 height 22
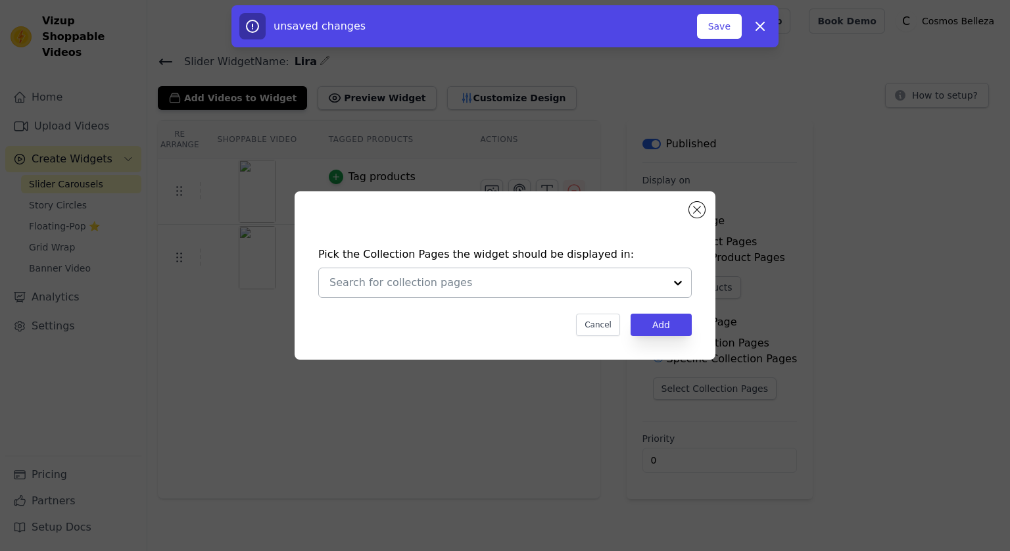
click at [664, 270] on div at bounding box center [496, 282] width 335 height 29
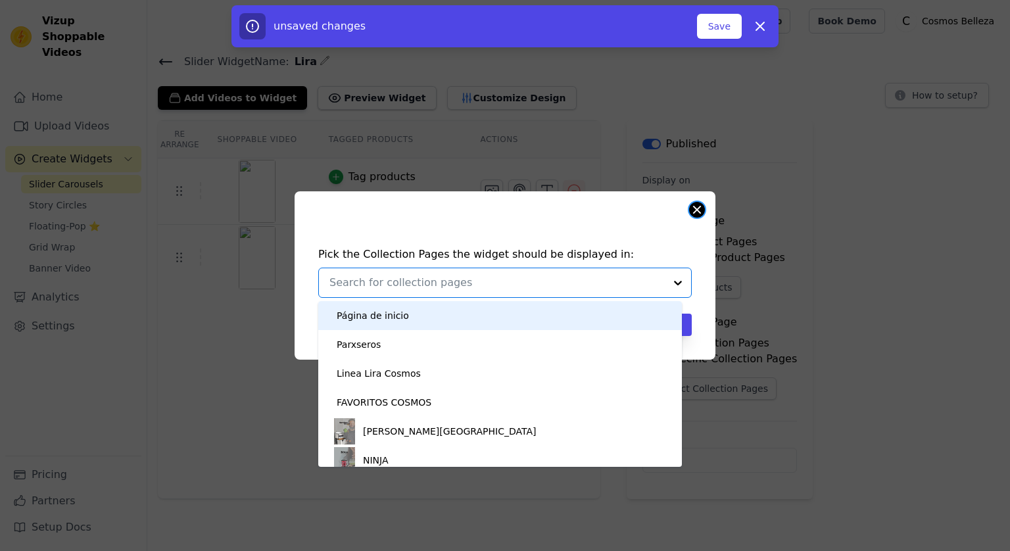
click at [698, 212] on button "Close modal" at bounding box center [697, 210] width 16 height 16
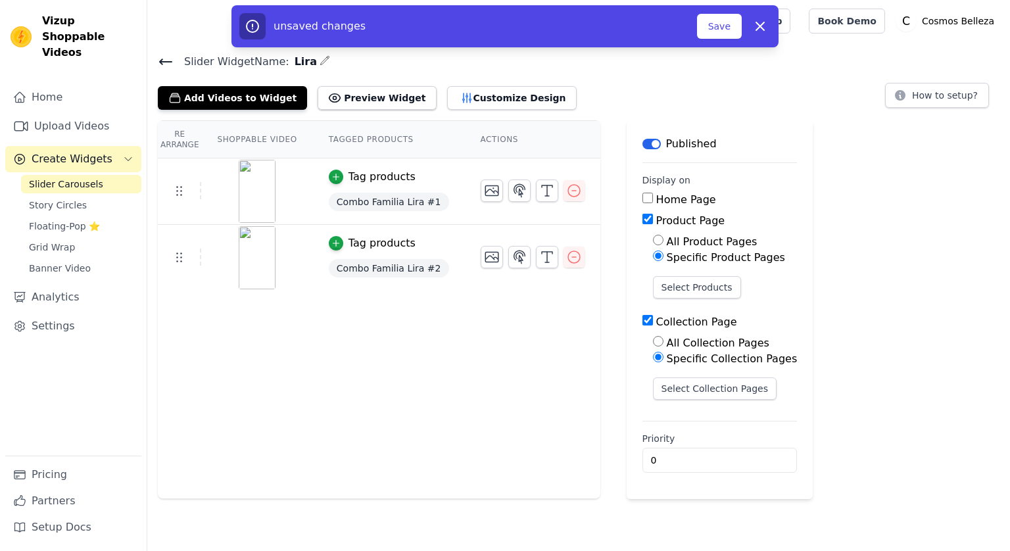
click at [656, 197] on label "Home Page" at bounding box center [686, 199] width 60 height 12
click at [647, 197] on input "Home Page" at bounding box center [647, 198] width 11 height 11
checkbox input "true"
click at [168, 56] on icon at bounding box center [166, 62] width 16 height 16
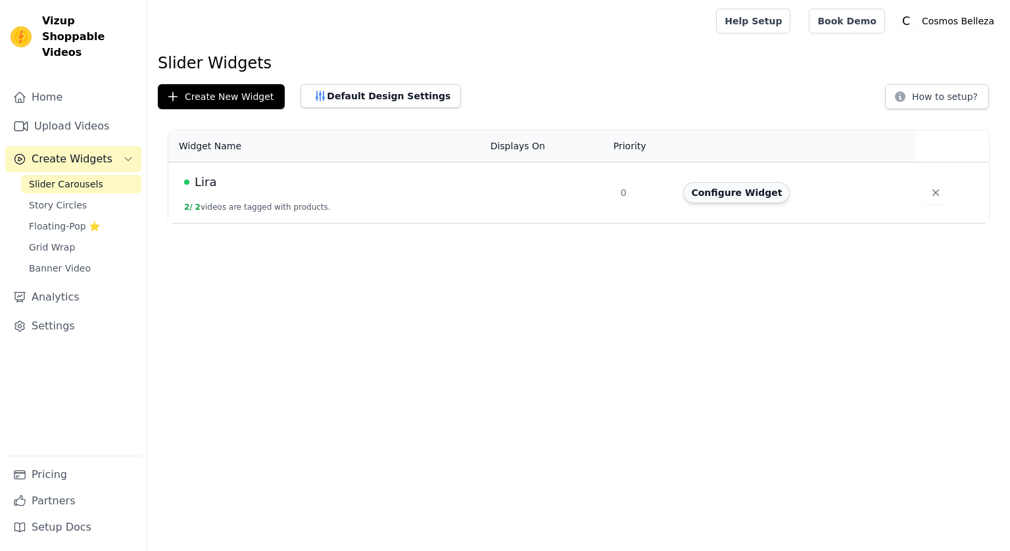
click at [737, 190] on button "Configure Widget" at bounding box center [736, 192] width 107 height 21
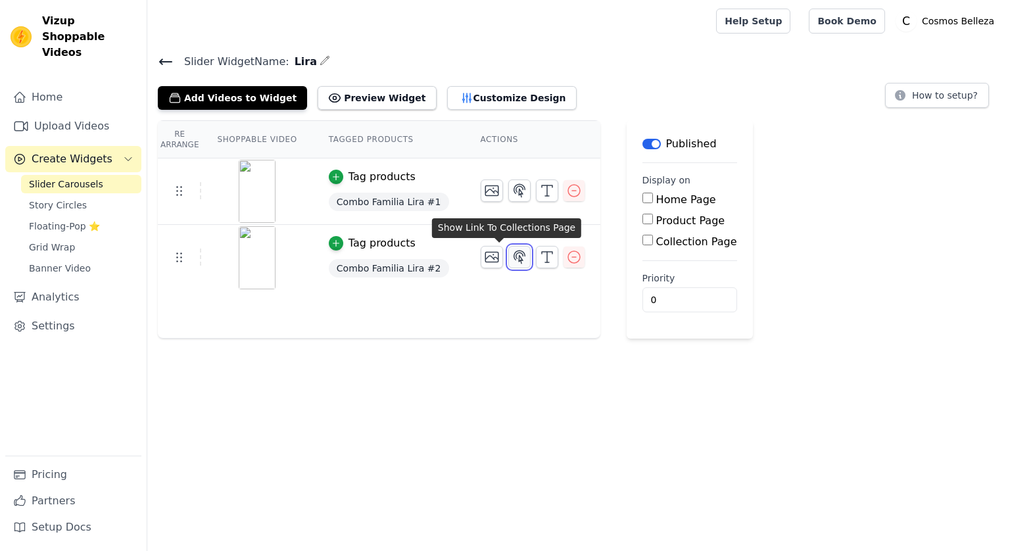
click at [512, 258] on icon "button" at bounding box center [520, 257] width 16 height 16
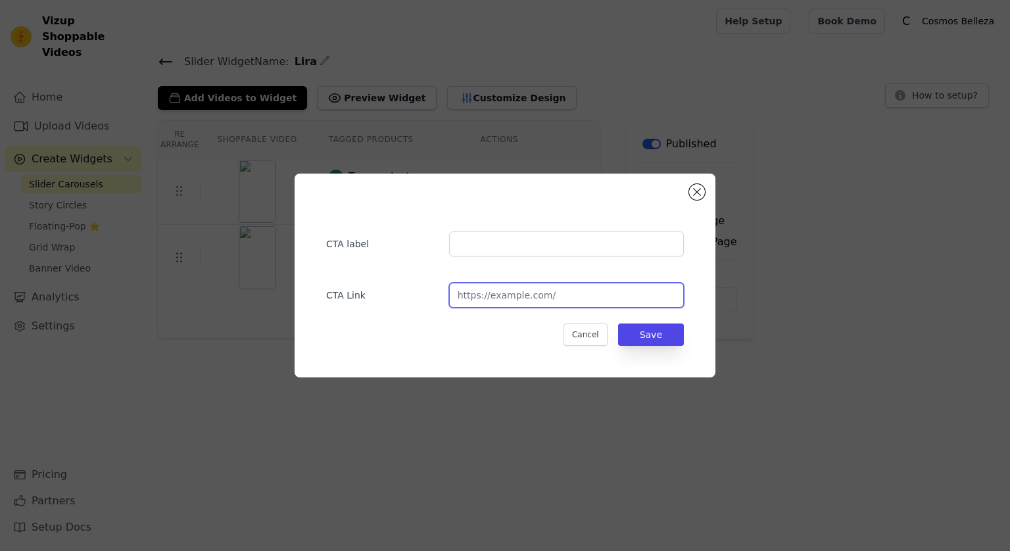
click at [498, 296] on input "url" at bounding box center [566, 295] width 235 height 25
click at [698, 191] on button "Close modal" at bounding box center [697, 192] width 16 height 16
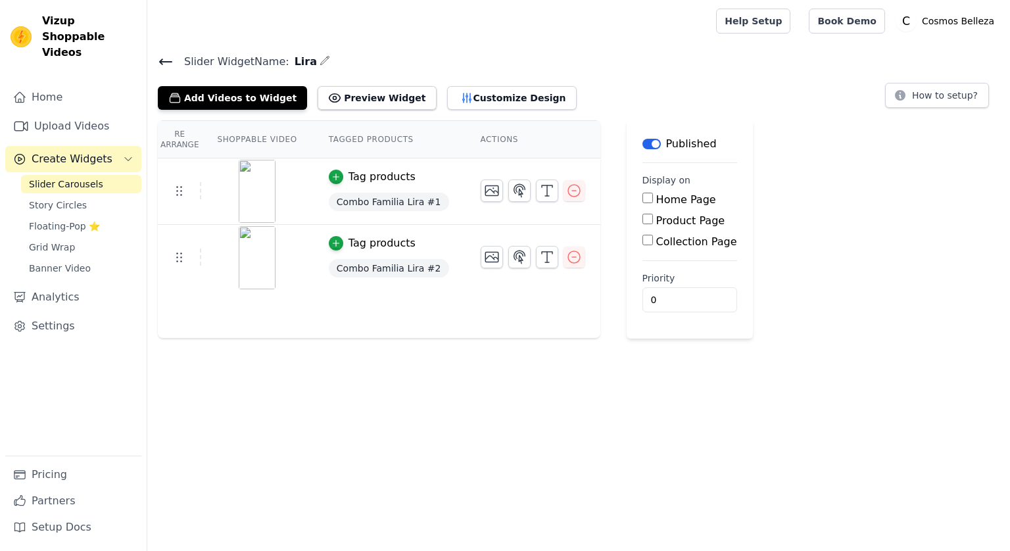
click at [642, 195] on input "Home Page" at bounding box center [647, 198] width 11 height 11
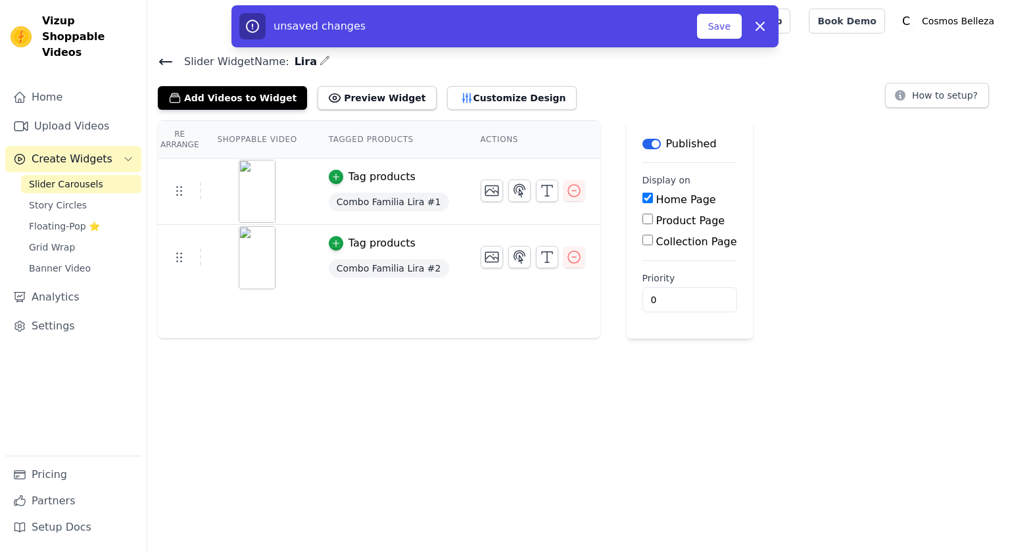
click at [642, 195] on input "Home Page" at bounding box center [647, 198] width 11 height 11
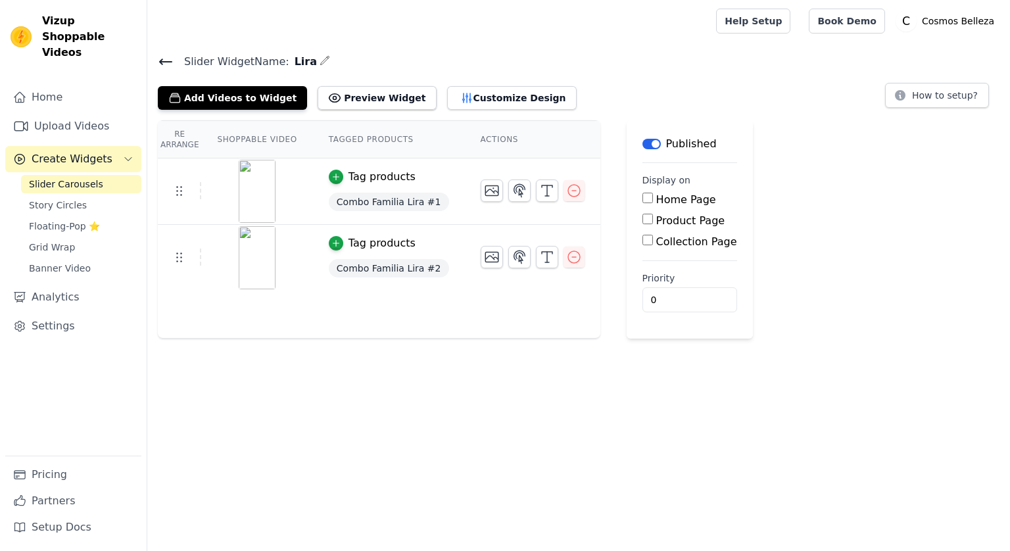
click at [668, 199] on label "Home Page" at bounding box center [686, 199] width 60 height 12
click at [653, 199] on input "Home Page" at bounding box center [647, 198] width 11 height 11
checkbox input "true"
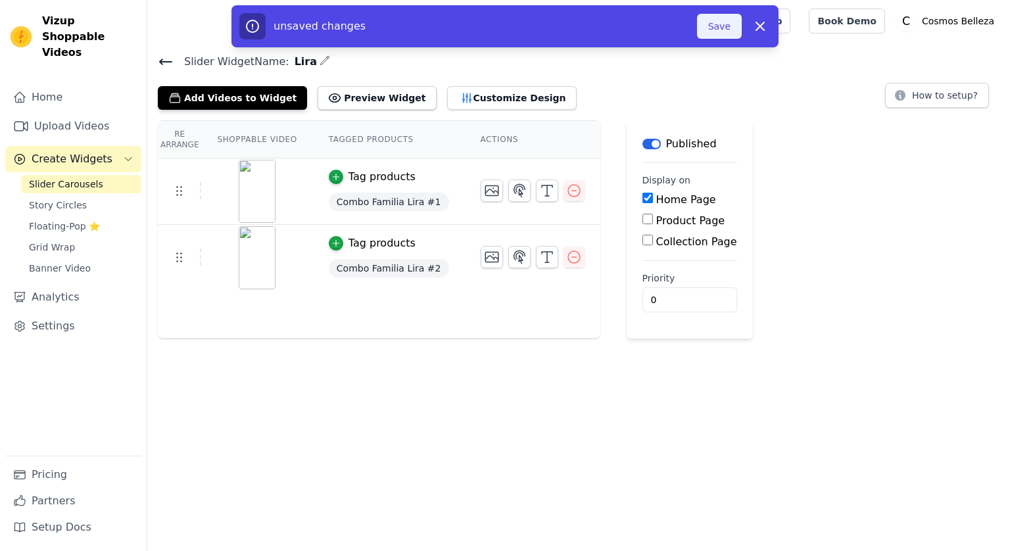
click at [716, 36] on button "Save" at bounding box center [719, 26] width 45 height 25
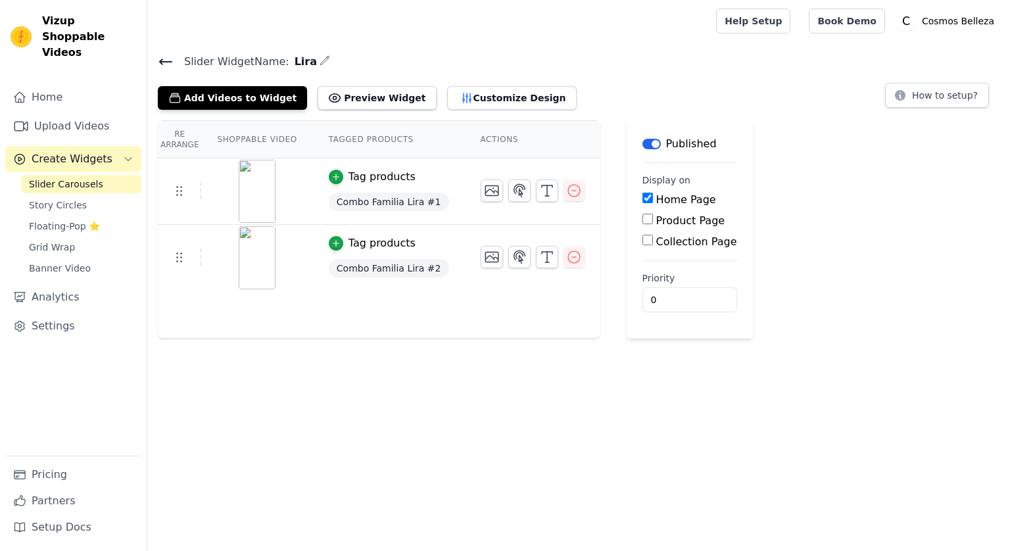
click at [161, 62] on icon at bounding box center [166, 61] width 12 height 5
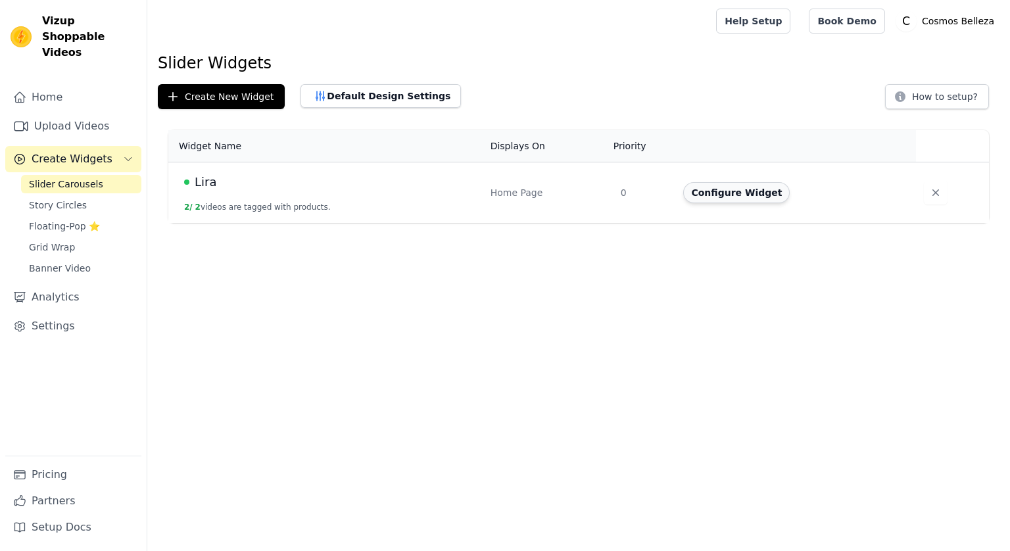
click at [711, 199] on button "Configure Widget" at bounding box center [736, 192] width 107 height 21
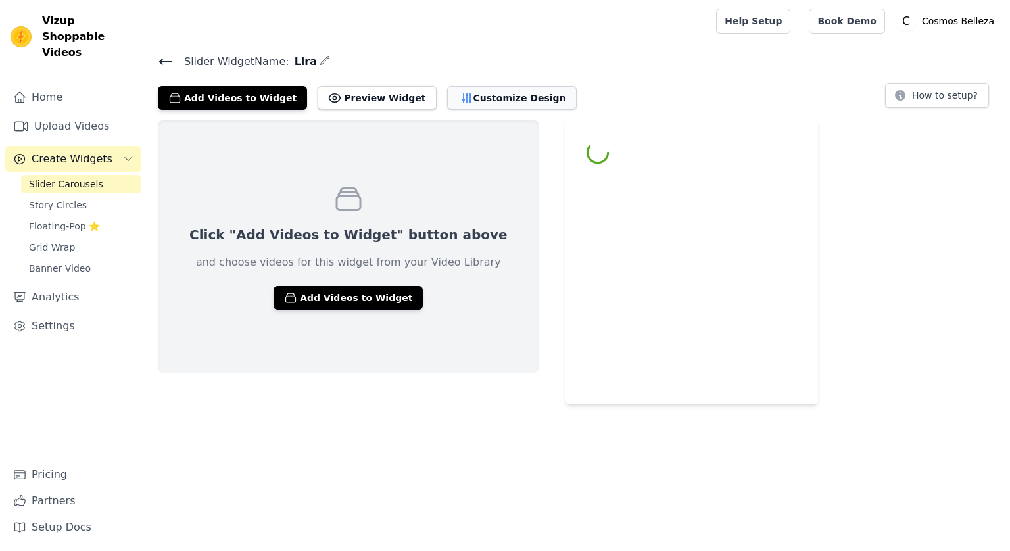
click at [462, 98] on button "Customize Design" at bounding box center [512, 98] width 130 height 24
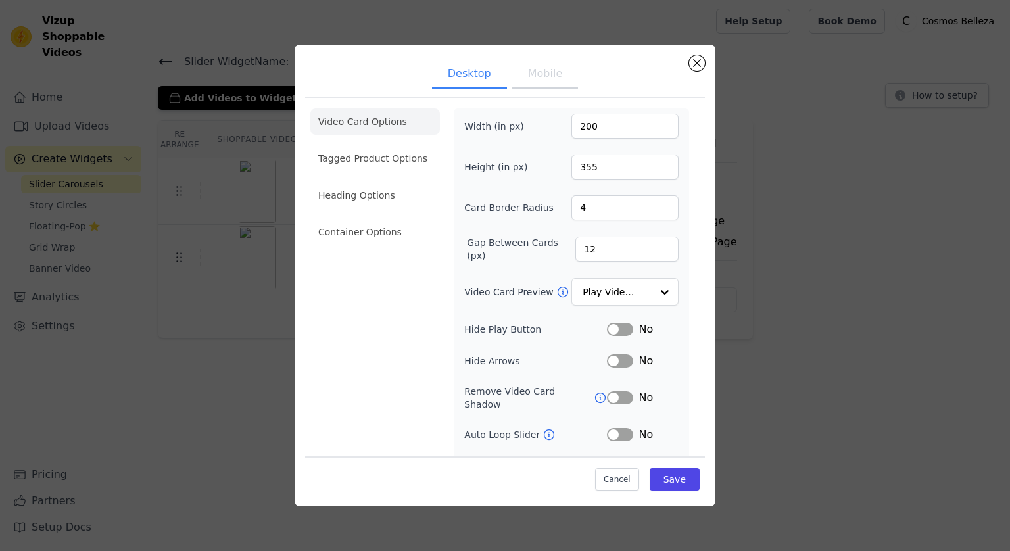
click at [552, 70] on button "Mobile" at bounding box center [545, 75] width 66 height 29
click at [466, 81] on button "Desktop" at bounding box center [469, 75] width 75 height 29
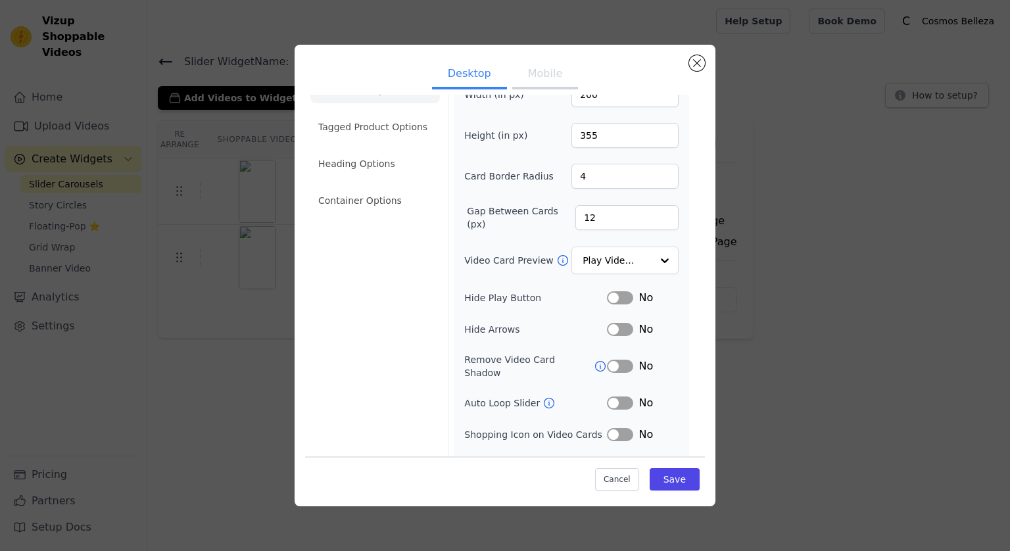
scroll to position [45, 0]
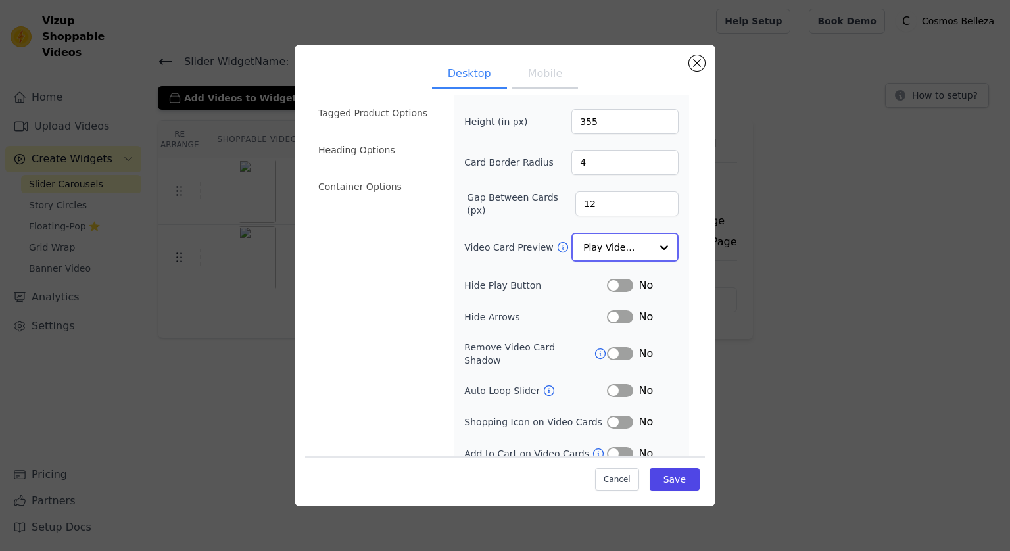
click at [592, 244] on input "Video Card Preview" at bounding box center [617, 247] width 68 height 26
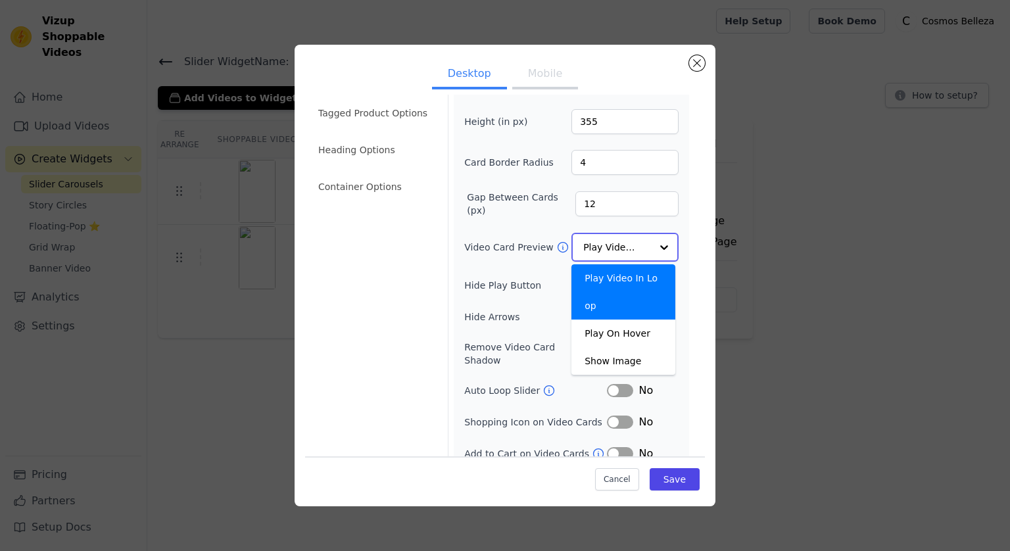
click at [592, 244] on input "Video Card Preview" at bounding box center [617, 247] width 68 height 26
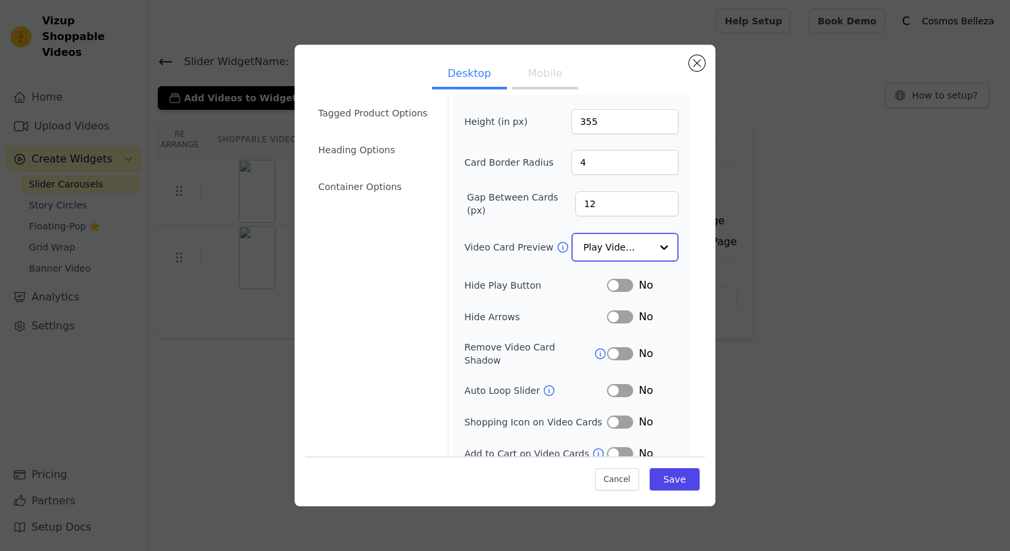
scroll to position [47, 0]
click at [699, 62] on button "Close modal" at bounding box center [697, 63] width 16 height 16
